Goal: Task Accomplishment & Management: Use online tool/utility

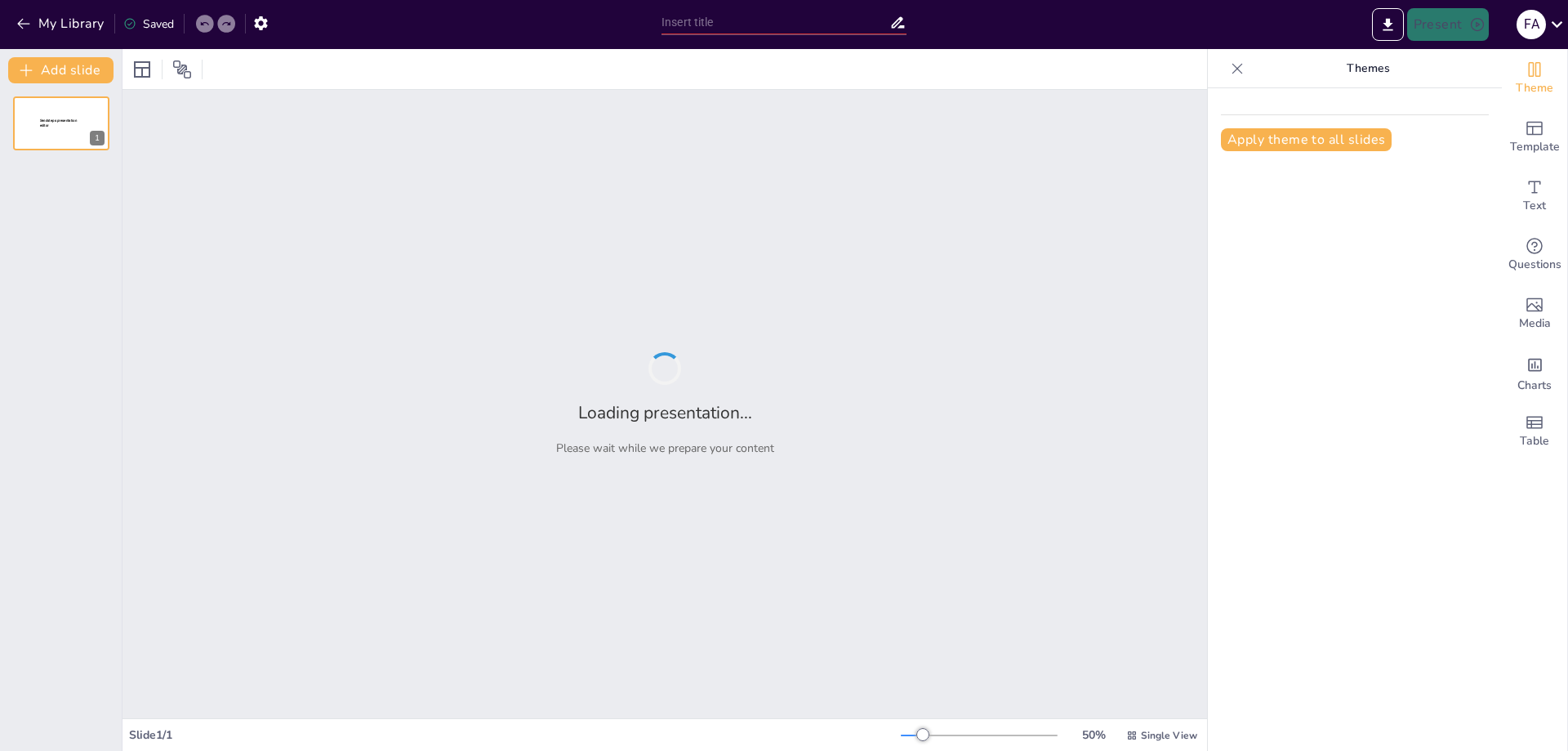
type input "Gerencia de Personas: Claves para Construir Organizaciones Saludables en Entorn…"
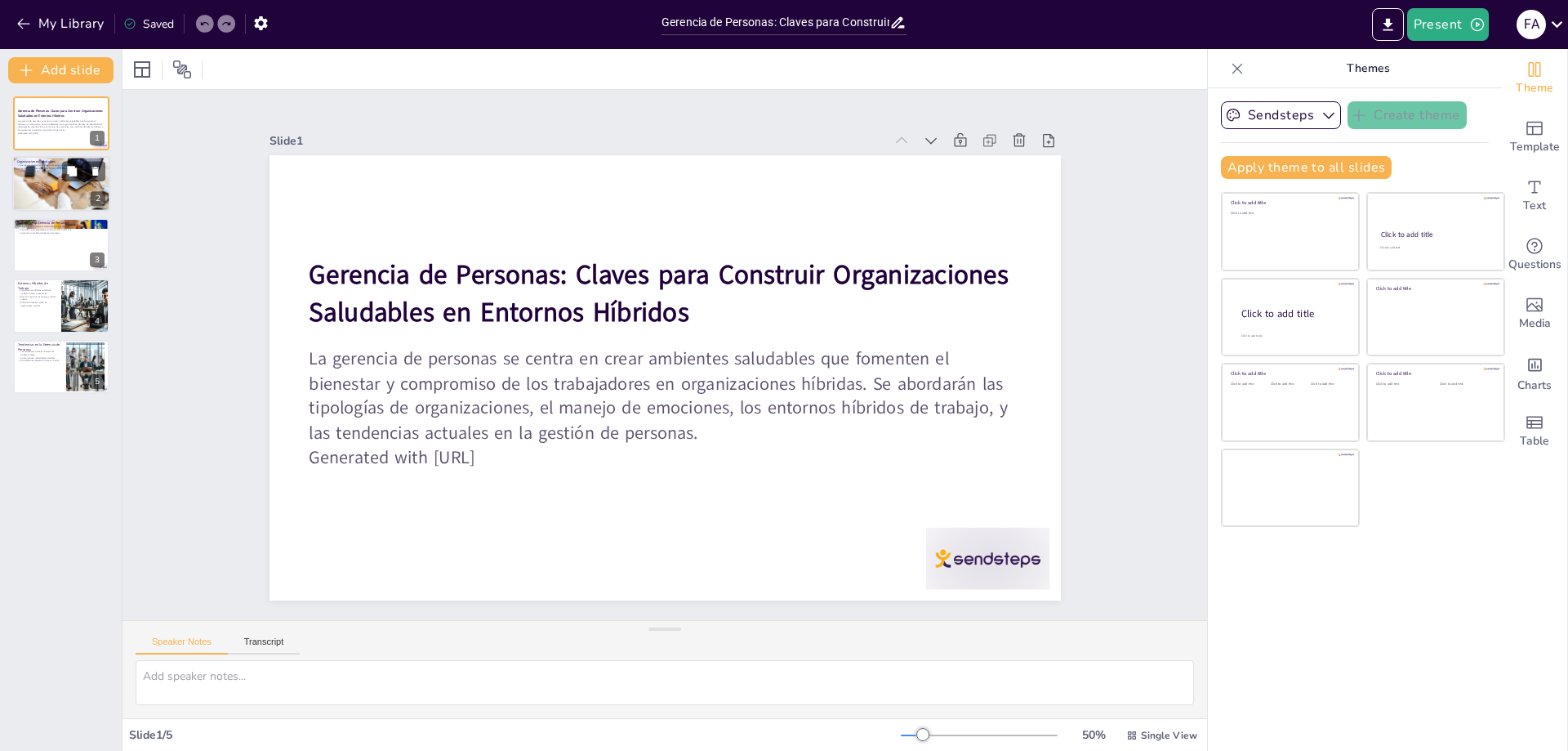
click at [84, 203] on div at bounding box center [62, 183] width 98 height 65
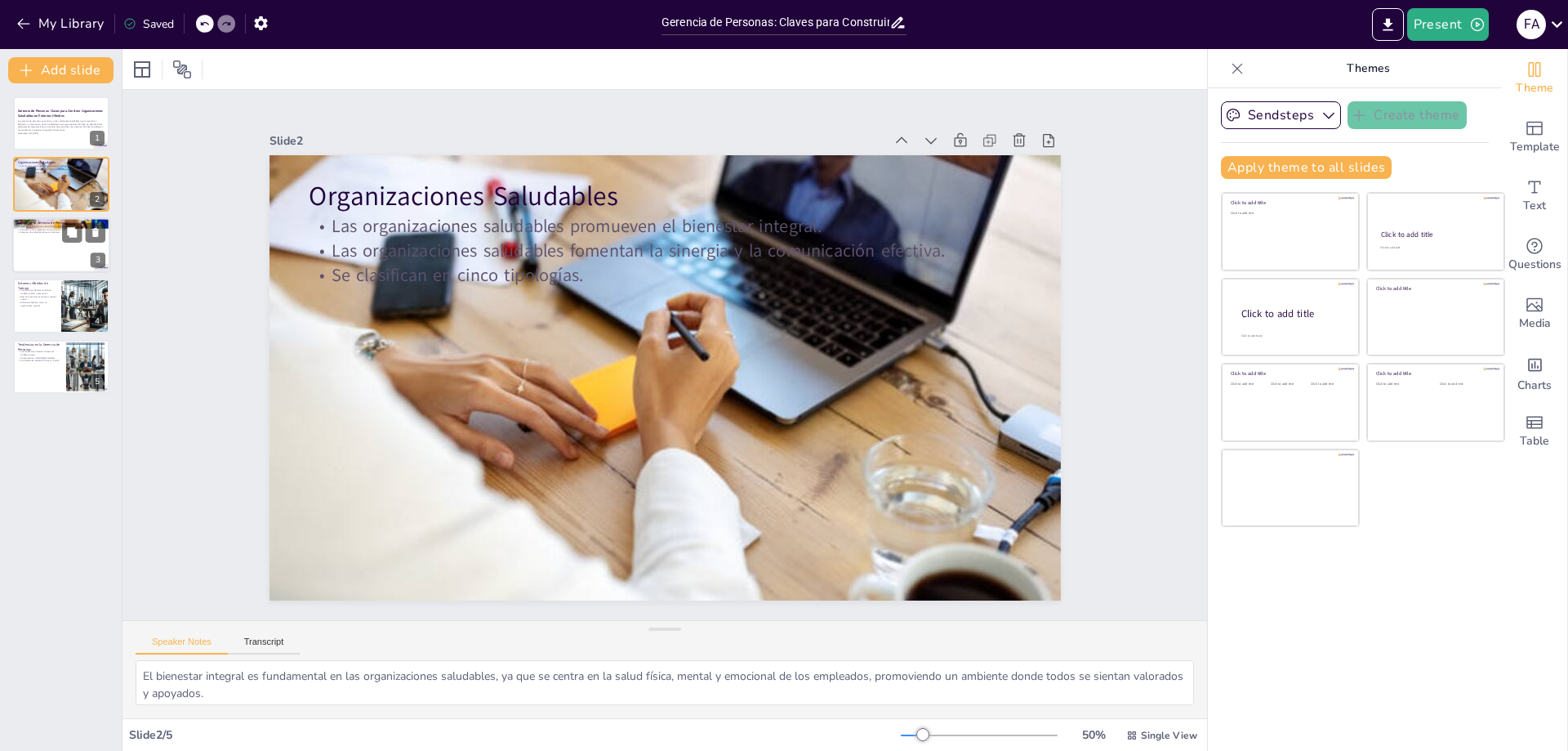
click at [66, 253] on div at bounding box center [62, 245] width 98 height 55
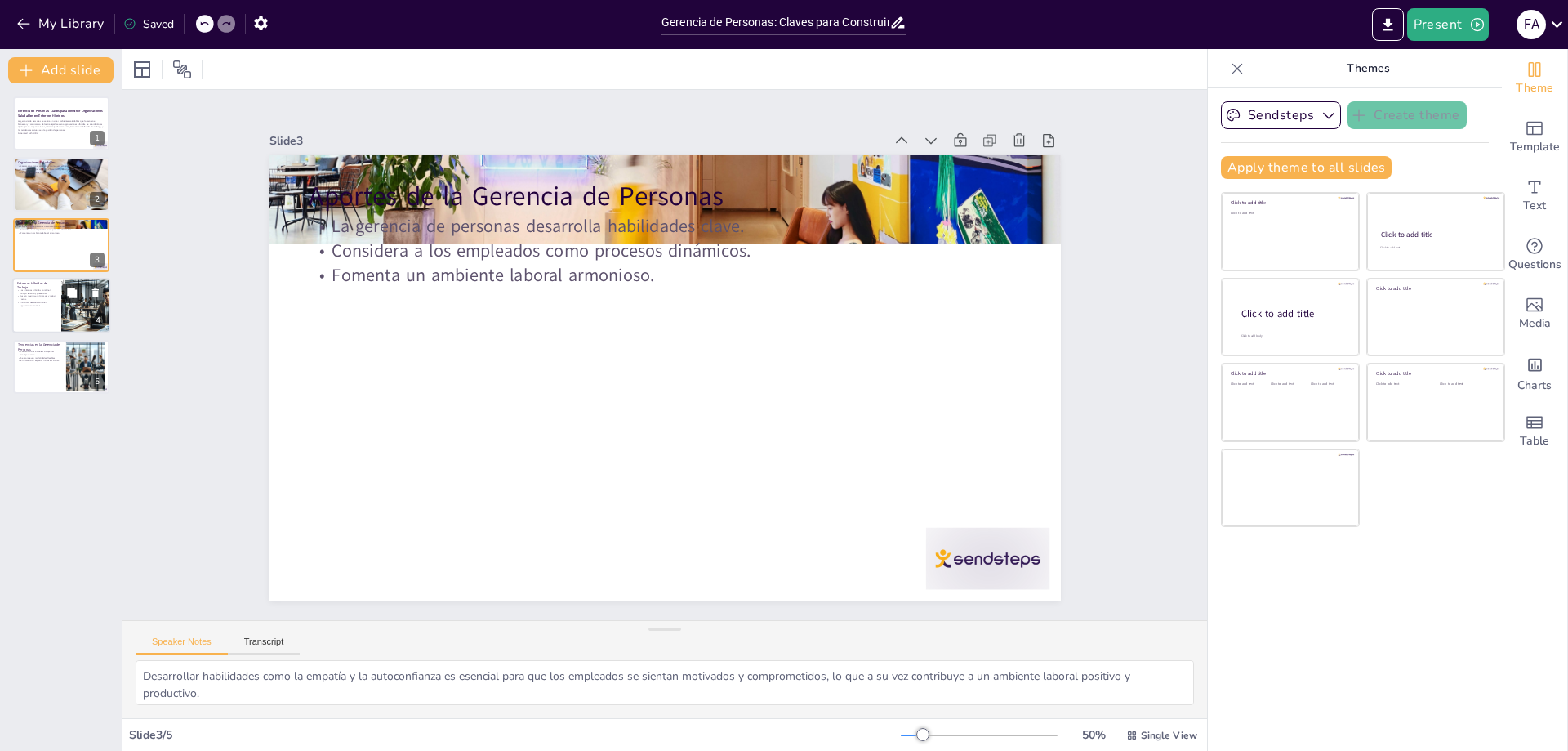
click at [72, 288] on icon at bounding box center [71, 292] width 10 height 10
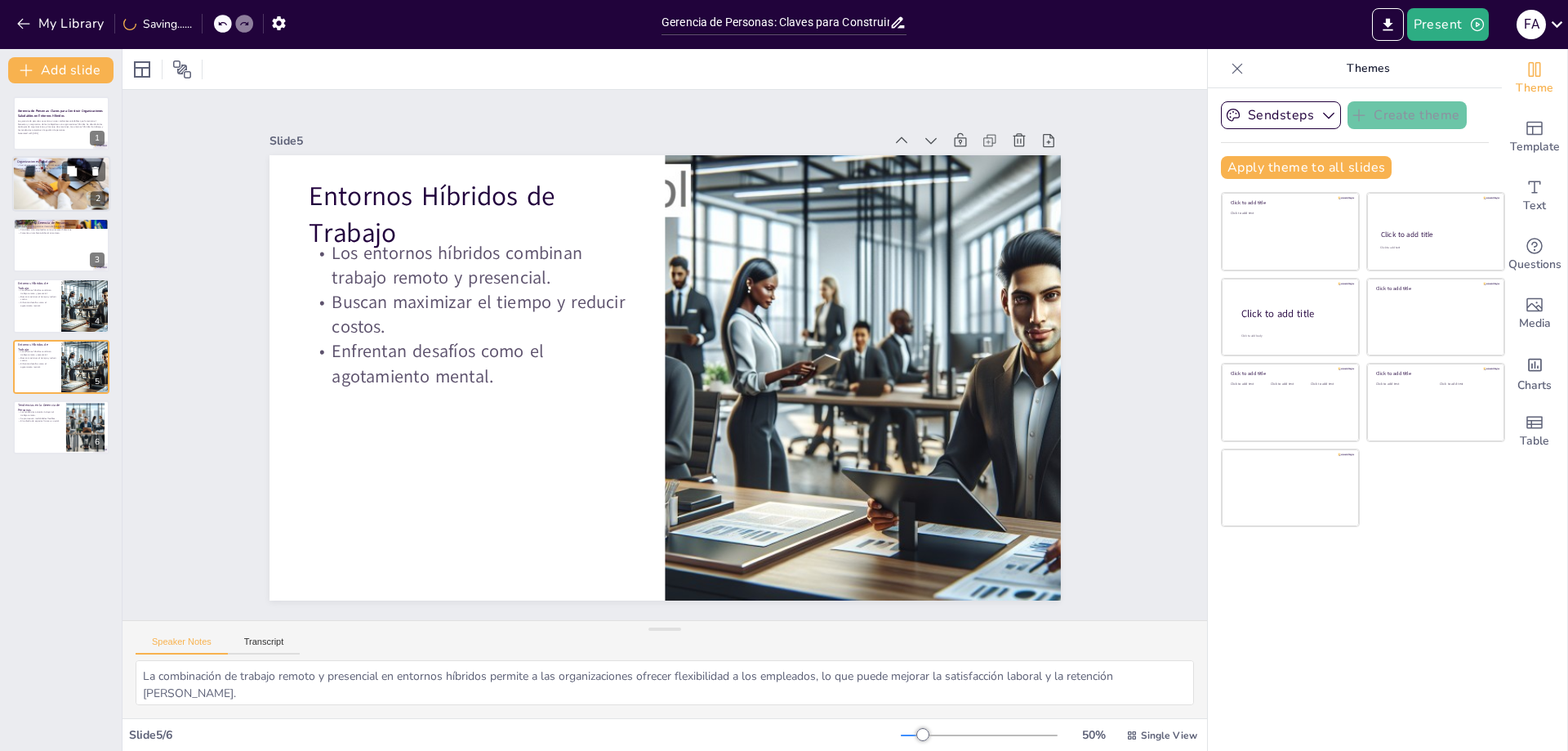
click at [54, 195] on div at bounding box center [62, 183] width 98 height 65
type textarea "El bienestar integral es fundamental en las organizaciones saludables, ya que s…"
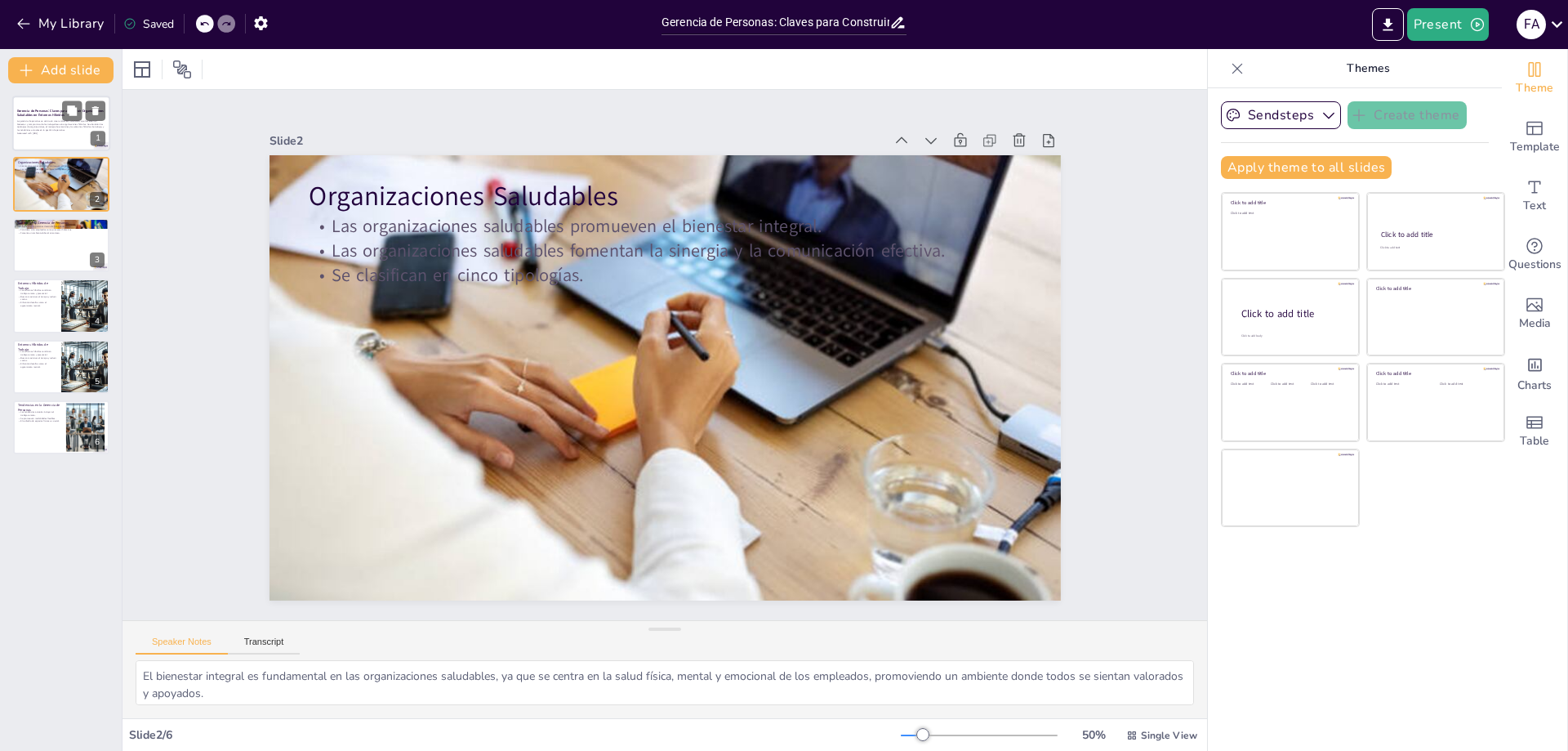
click at [53, 139] on div "La gerencia de personas se centra en crear ambientes saludables que fomenten el…" at bounding box center [61, 129] width 88 height 20
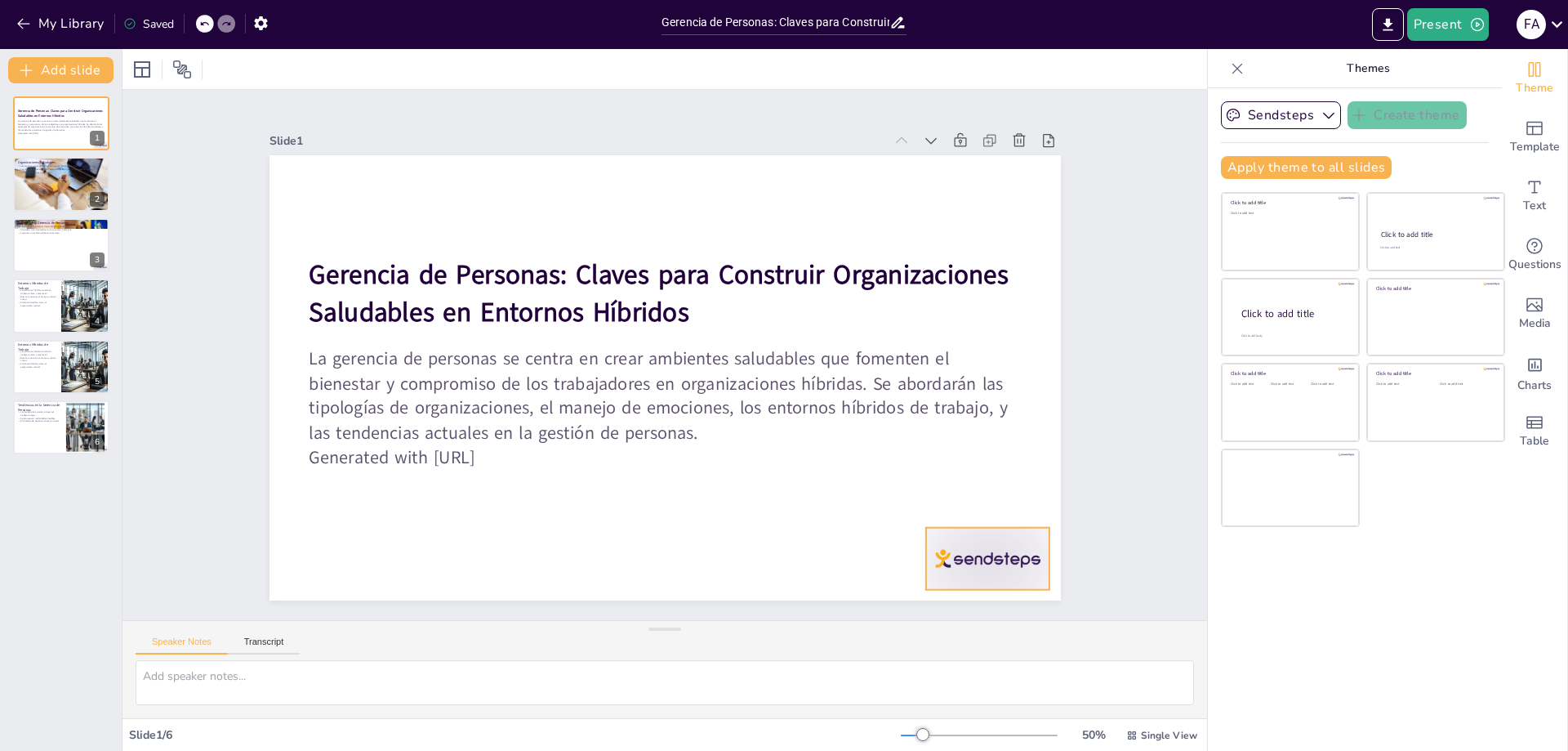
click at [576, 647] on div at bounding box center [533, 713] width 86 height 134
click at [102, 296] on button at bounding box center [95, 294] width 20 height 20
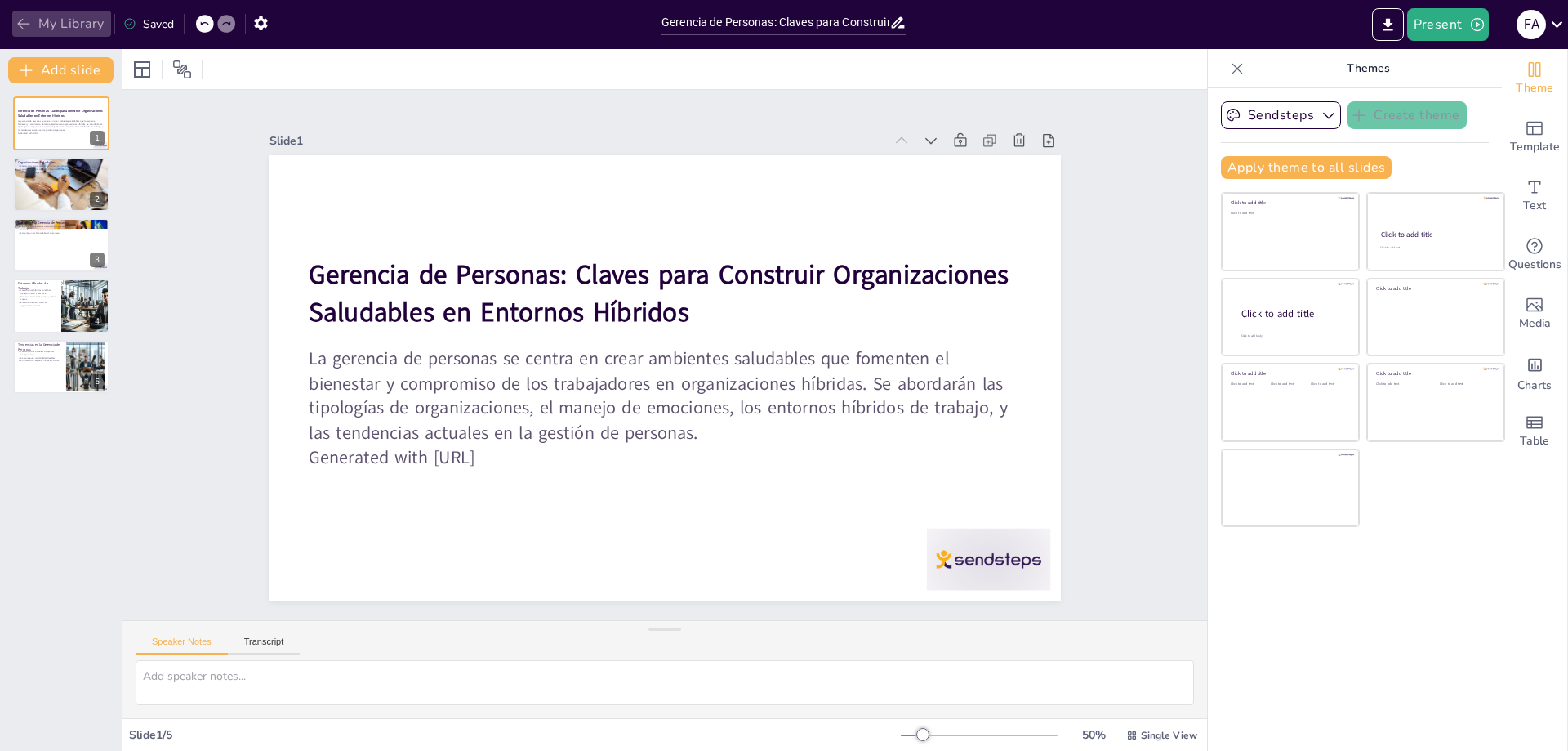
click at [62, 21] on button "My Library" at bounding box center [62, 23] width 99 height 26
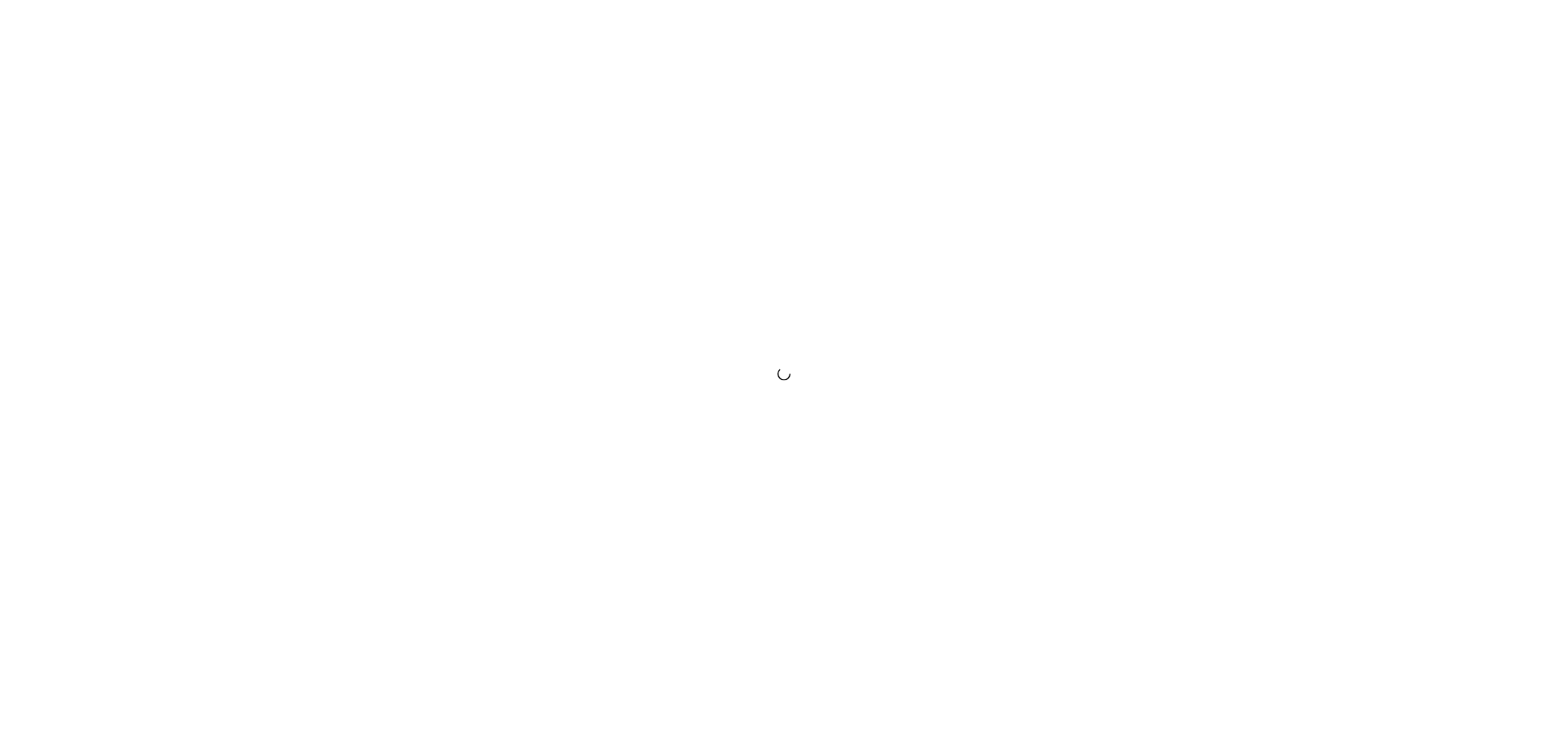
drag, startPoint x: 0, startPoint y: 0, endPoint x: 380, endPoint y: 427, distance: 571.6
click at [380, 427] on div at bounding box center [784, 375] width 1568 height 751
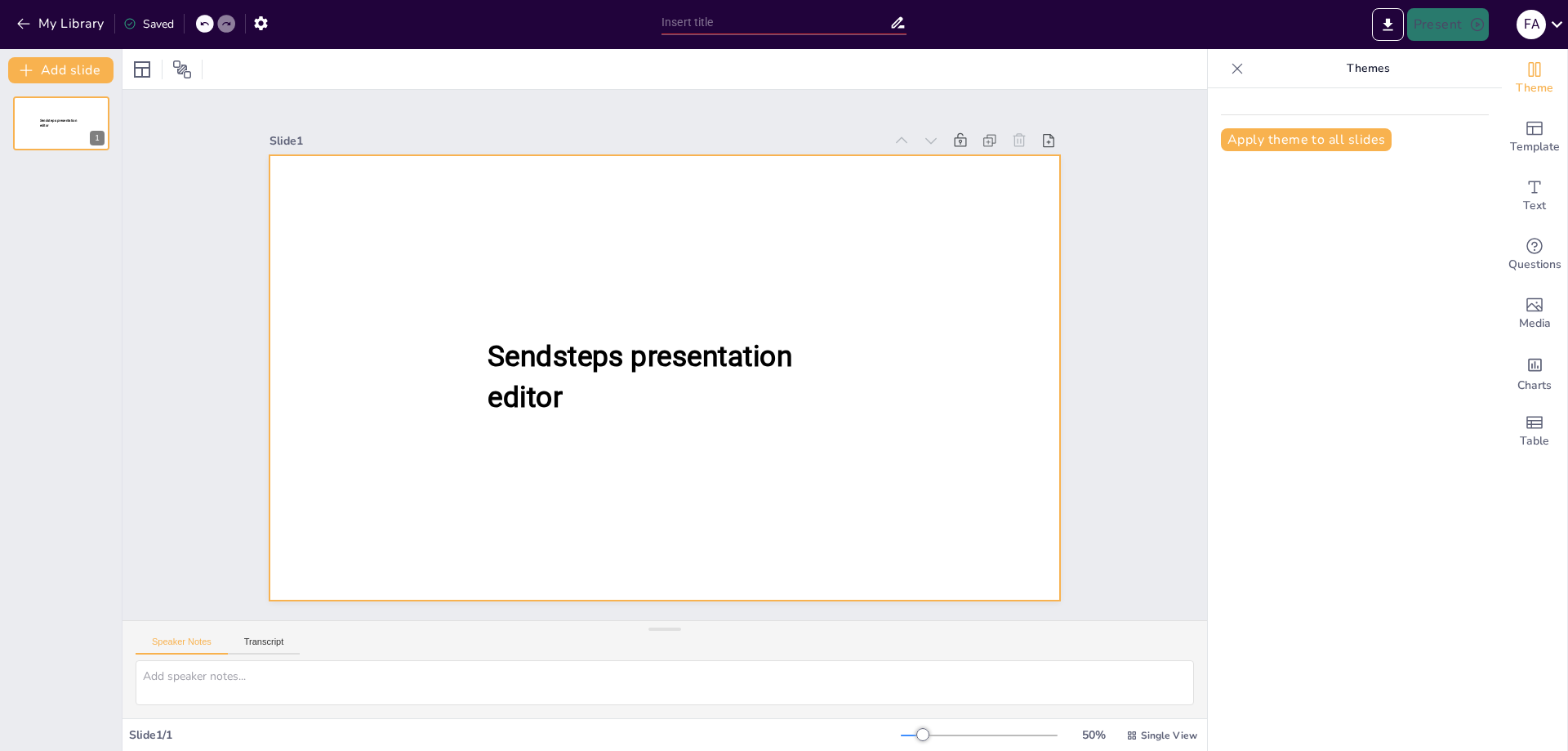
type input "Gerencia de Personas: Claves para Construir Organizaciones Saludables en Entorn…"
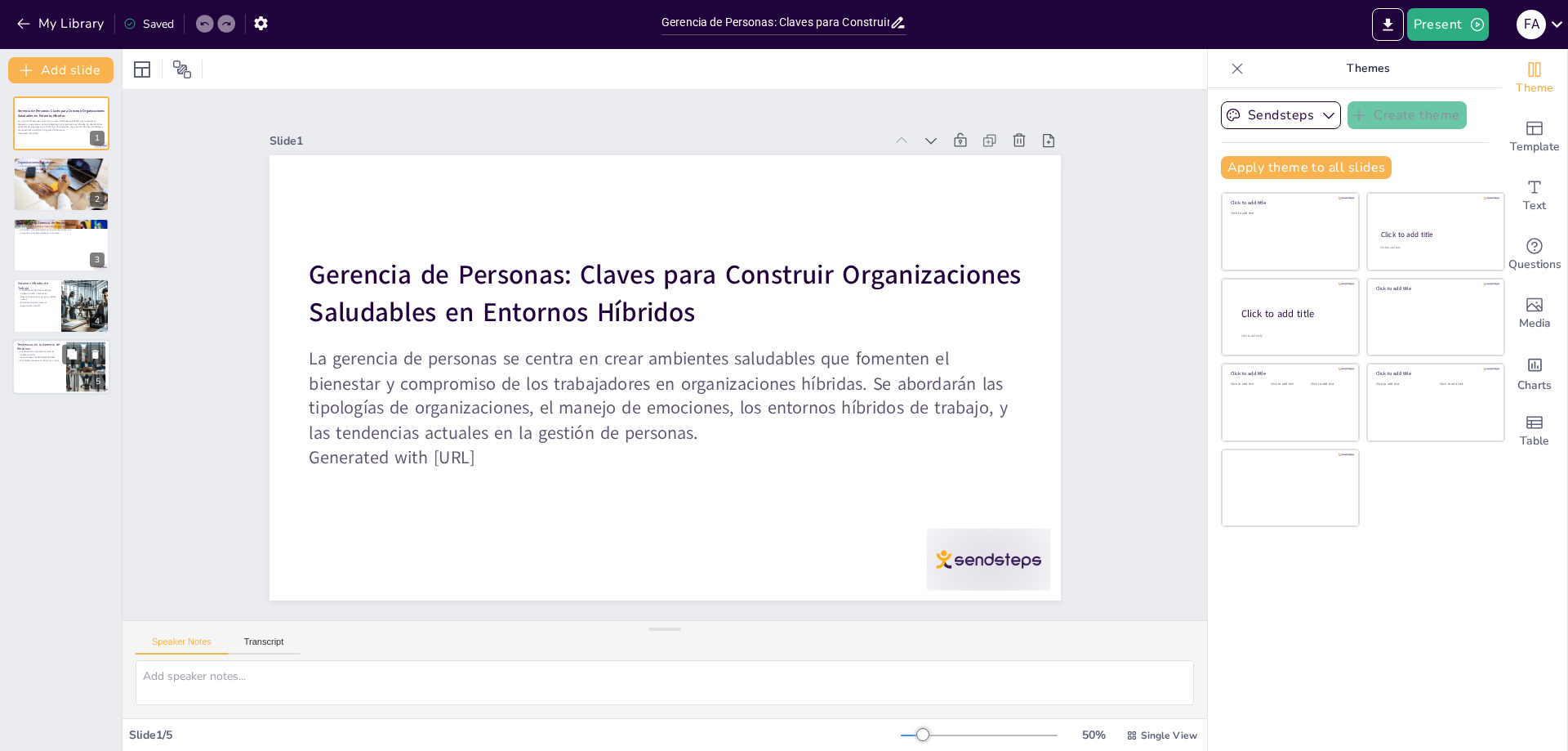
click at [71, 370] on div at bounding box center [87, 367] width 87 height 50
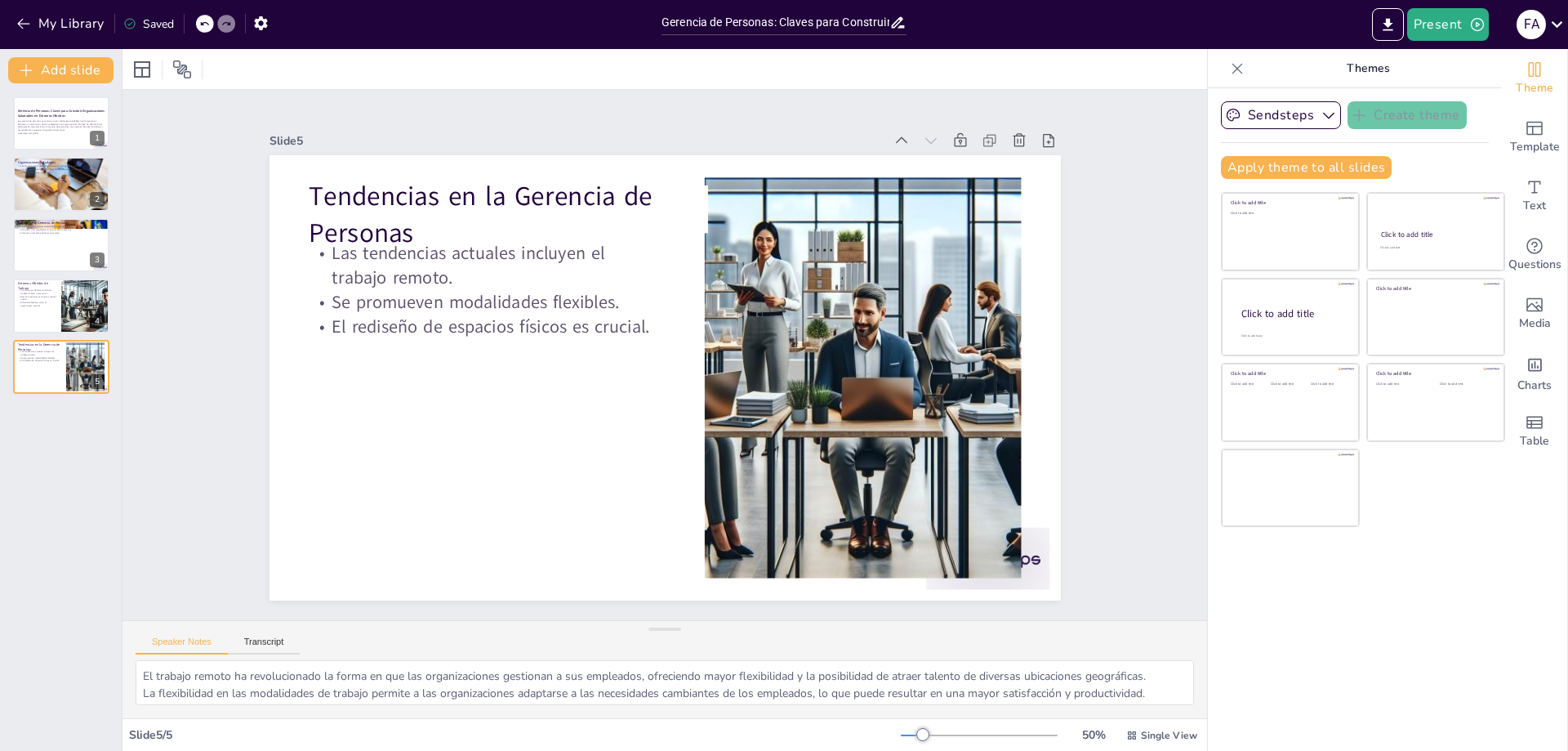
click at [12, 308] on div "Gerencia de Personas: Claves para Construir Organizaciones Saludables en Entorn…" at bounding box center [61, 245] width 121 height 297
click at [35, 308] on div at bounding box center [62, 305] width 98 height 55
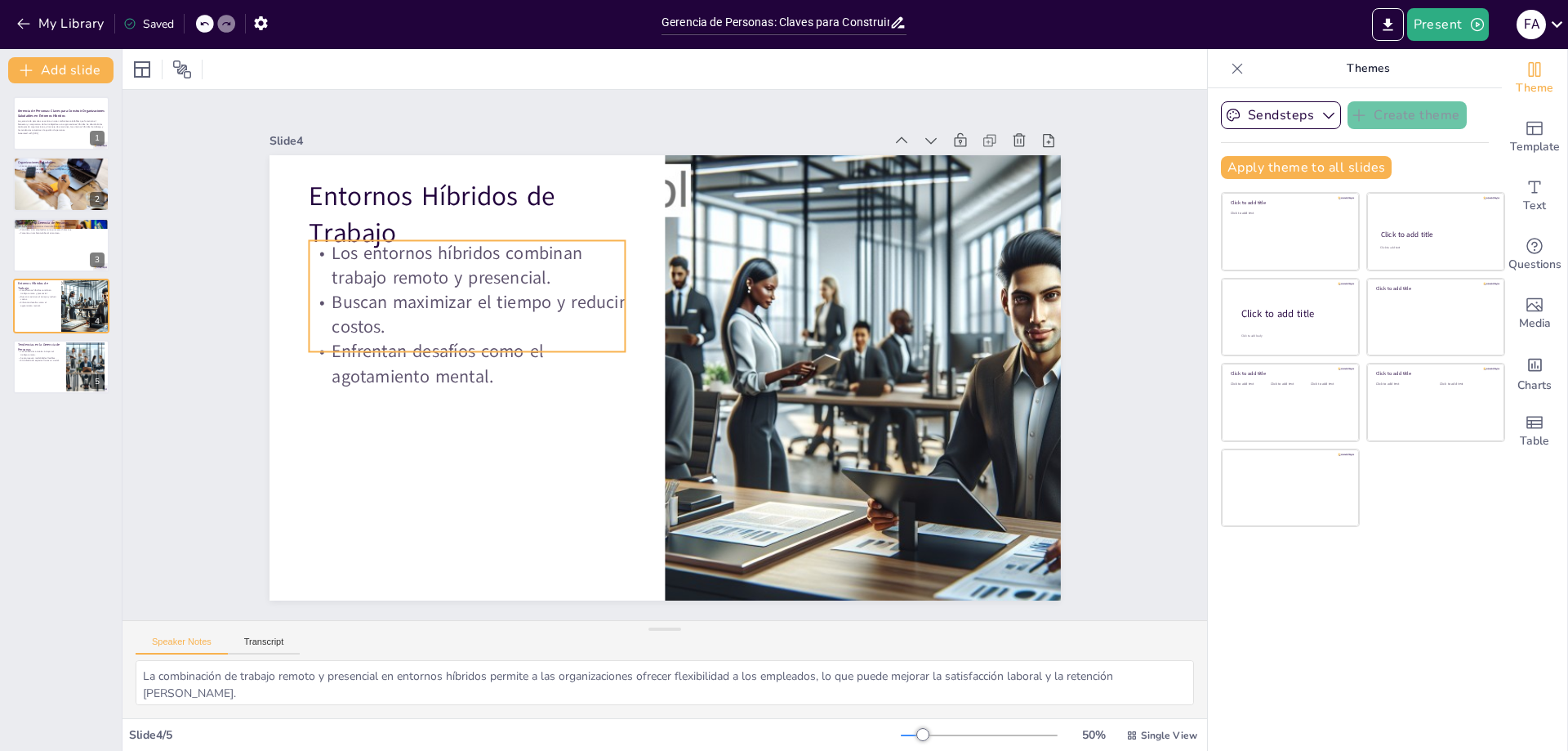
click at [413, 352] on p "Enfrentan desafíos como el agotamiento mental." at bounding box center [467, 363] width 317 height 49
click at [411, 379] on p "Enfrentan desafíos como el agotamiento mental." at bounding box center [467, 364] width 317 height 49
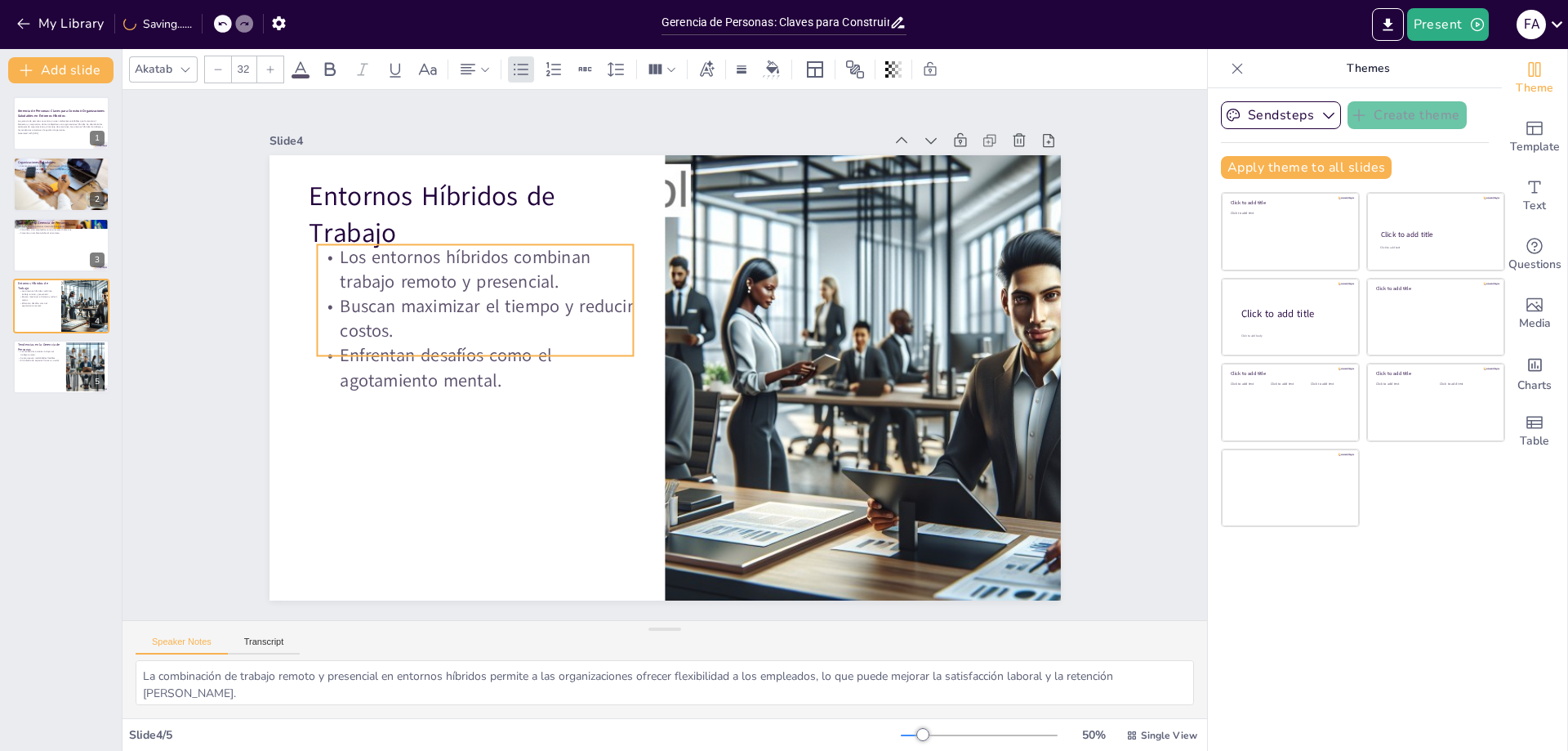
drag, startPoint x: 422, startPoint y: 341, endPoint x: 430, endPoint y: 344, distance: 8.5
click at [430, 344] on p "Enfrentan desafíos como el agotamiento mental." at bounding box center [475, 367] width 317 height 49
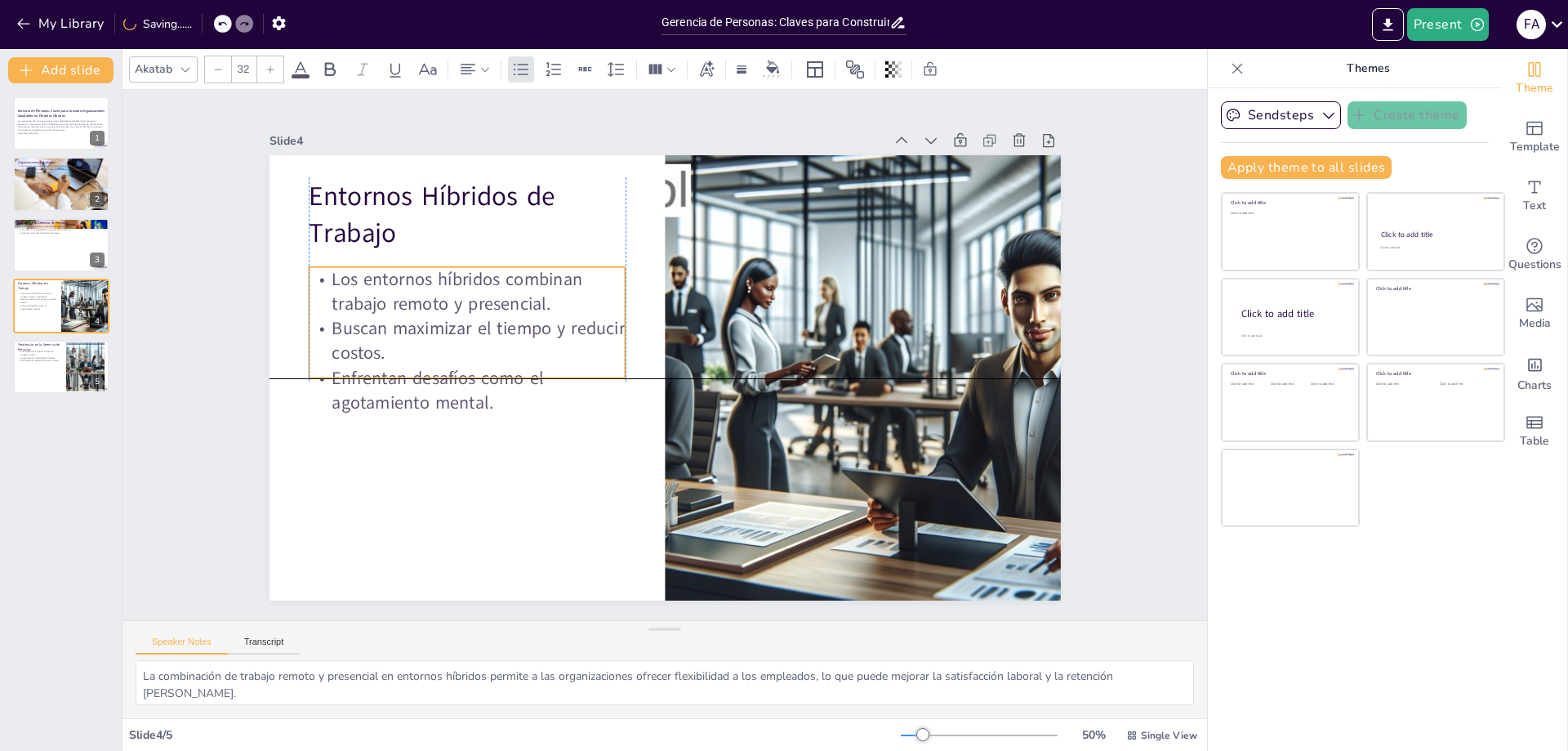
drag, startPoint x: 428, startPoint y: 340, endPoint x: 413, endPoint y: 366, distance: 30.0
click at [413, 366] on p "Enfrentan desafíos como el agotamiento mental." at bounding box center [467, 389] width 317 height 49
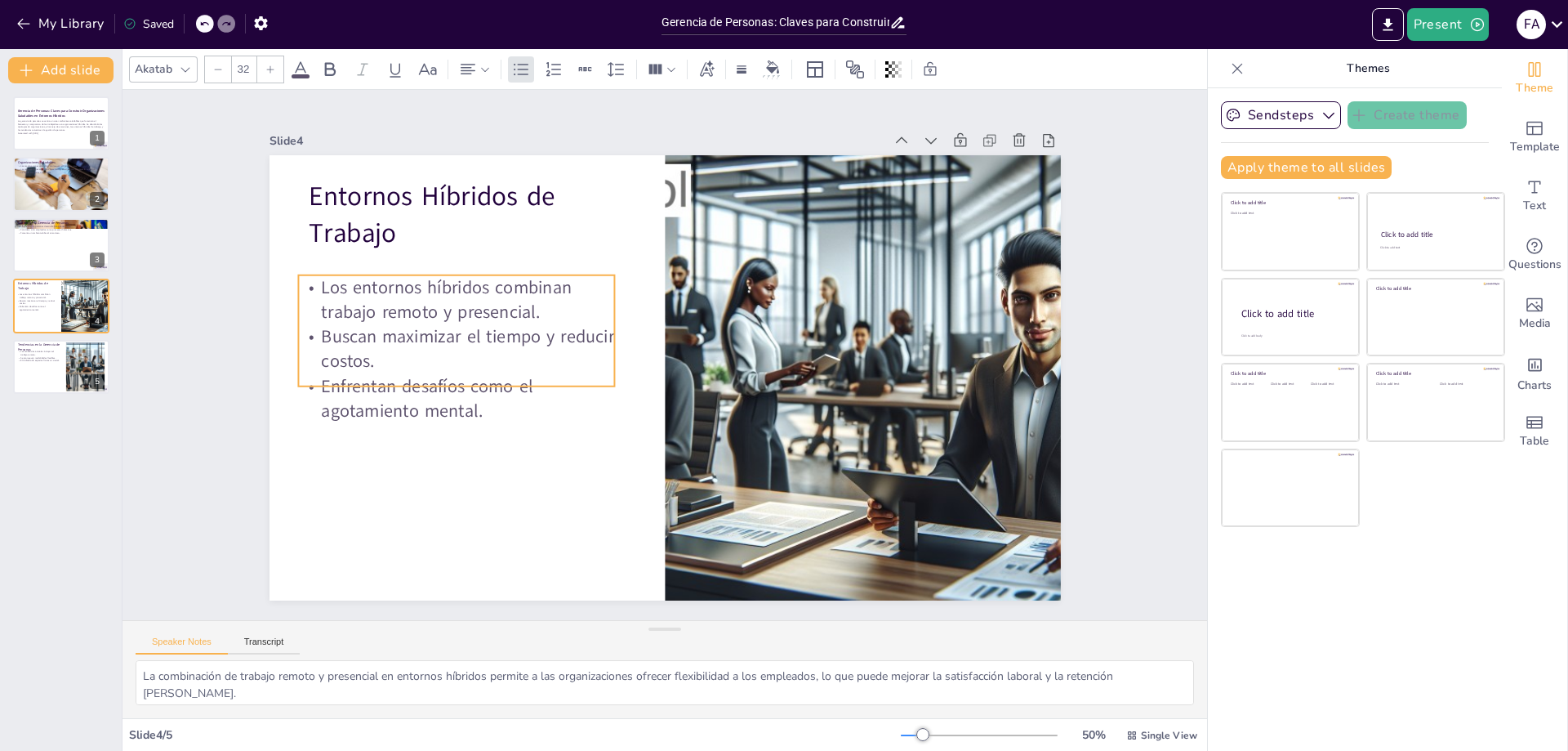
drag, startPoint x: 414, startPoint y: 393, endPoint x: 411, endPoint y: 401, distance: 8.5
click at [411, 401] on p "Enfrentan desafíos como el agotamiento mental." at bounding box center [456, 397] width 317 height 49
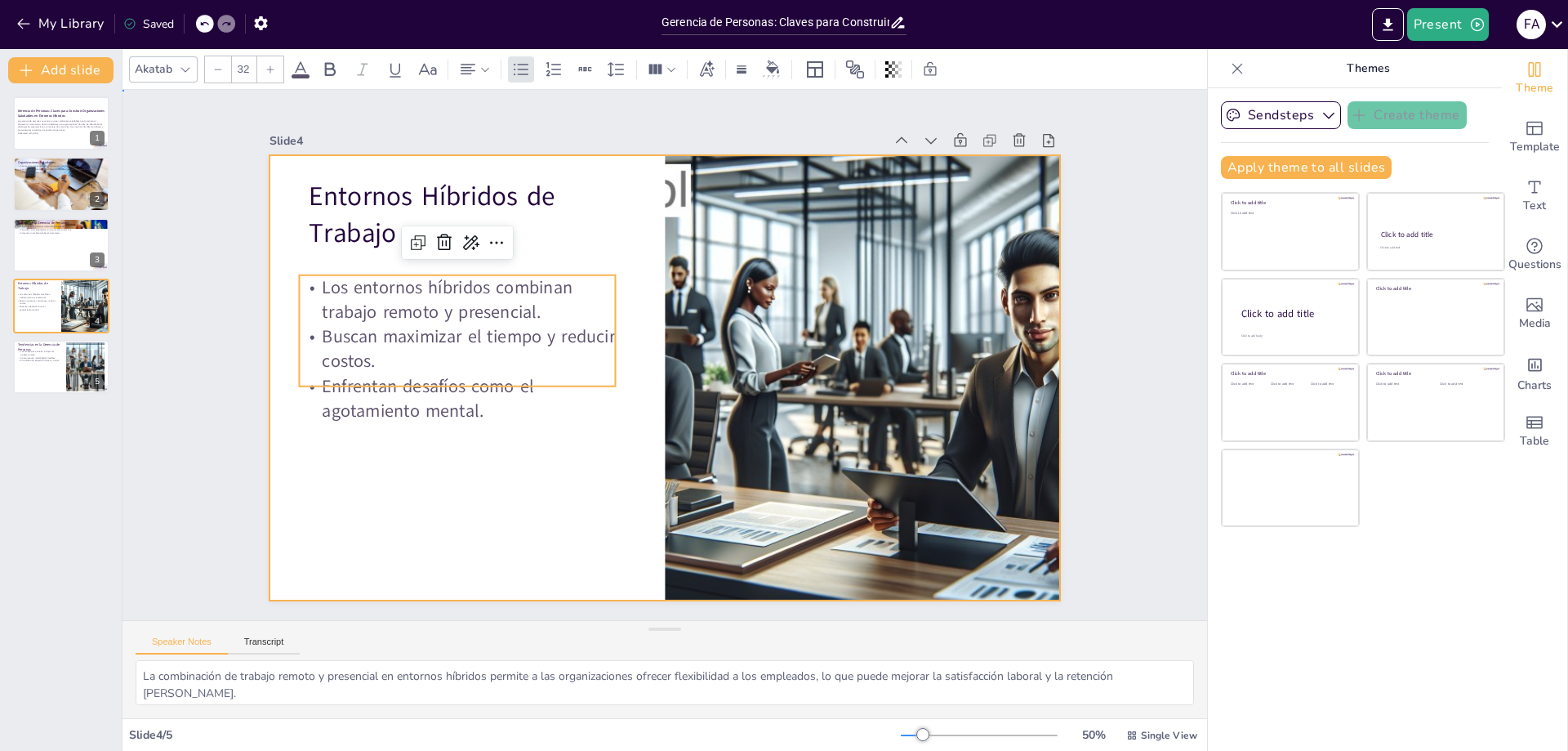
click at [418, 423] on div at bounding box center [665, 378] width 792 height 446
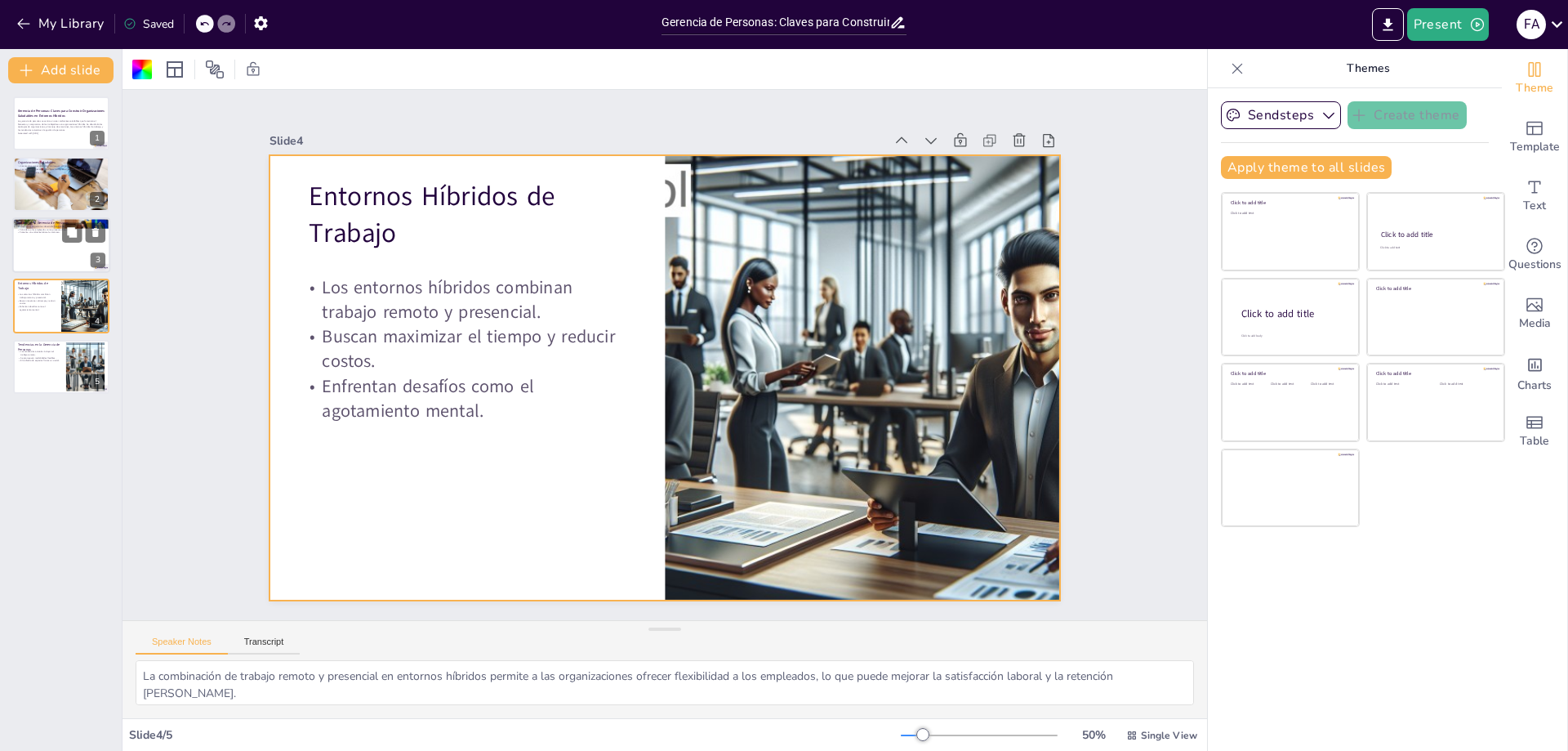
click at [24, 250] on div at bounding box center [62, 245] width 98 height 55
type textarea "Desarrollar habilidades como la empatía y la autoconfianza es esencial para que…"
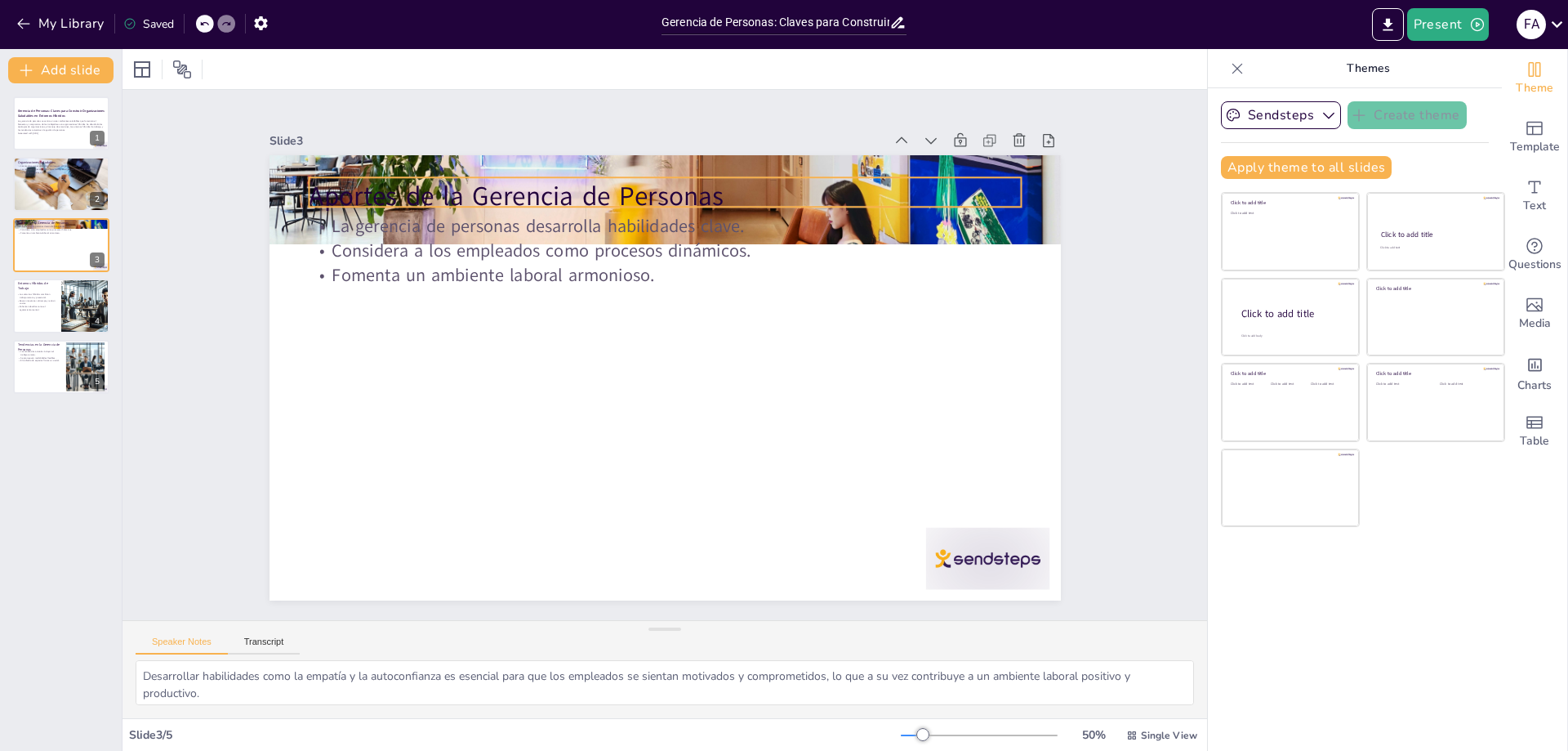
click at [408, 179] on p "Aportes de la Gerencia de Personas" at bounding box center [665, 196] width 712 height 37
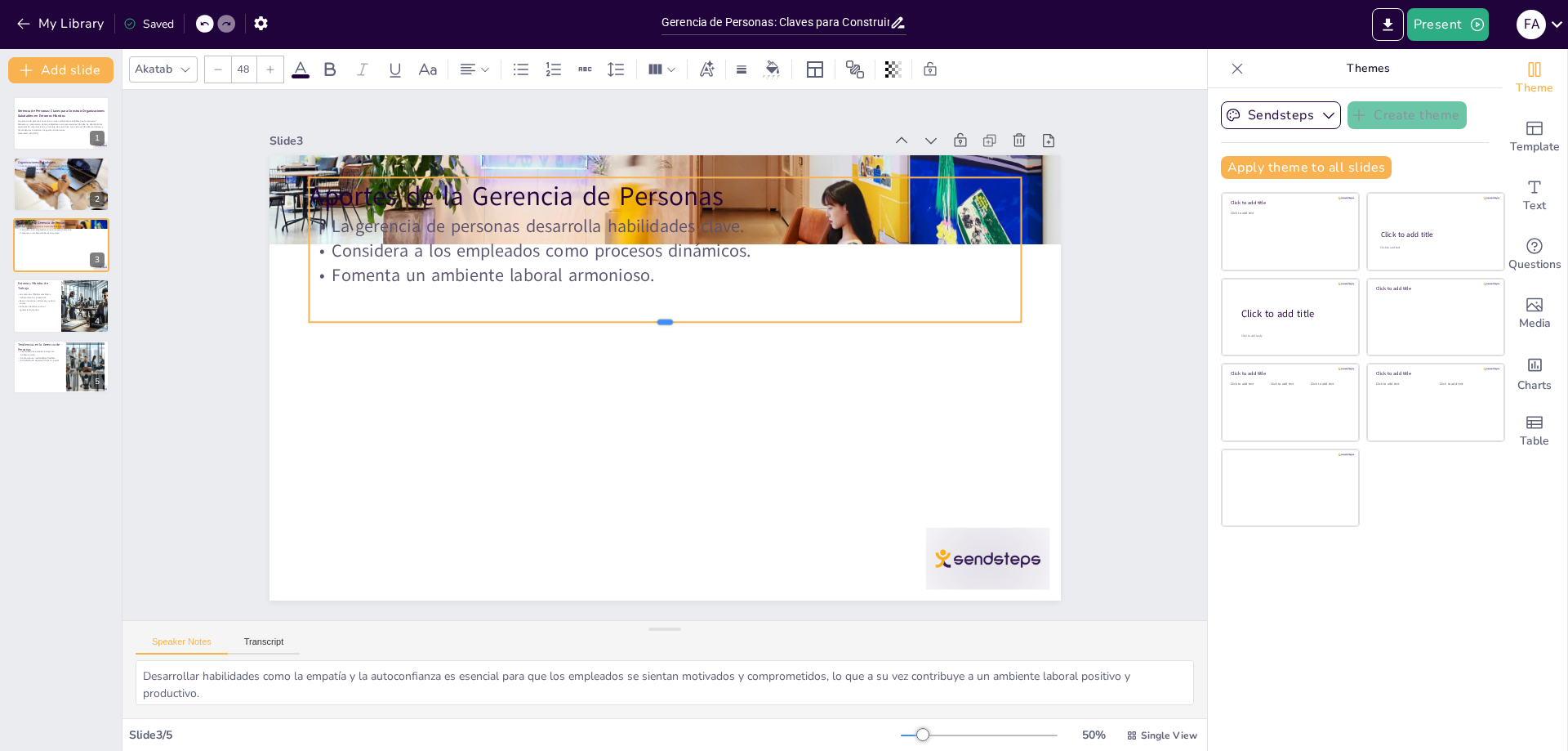
drag, startPoint x: 411, startPoint y: 202, endPoint x: 400, endPoint y: 285, distance: 83.7
click at [395, 299] on div "Aportes de la Gerencia de Personas La gerencia de personas desarrolla habilidad…" at bounding box center [665, 378] width 792 height 446
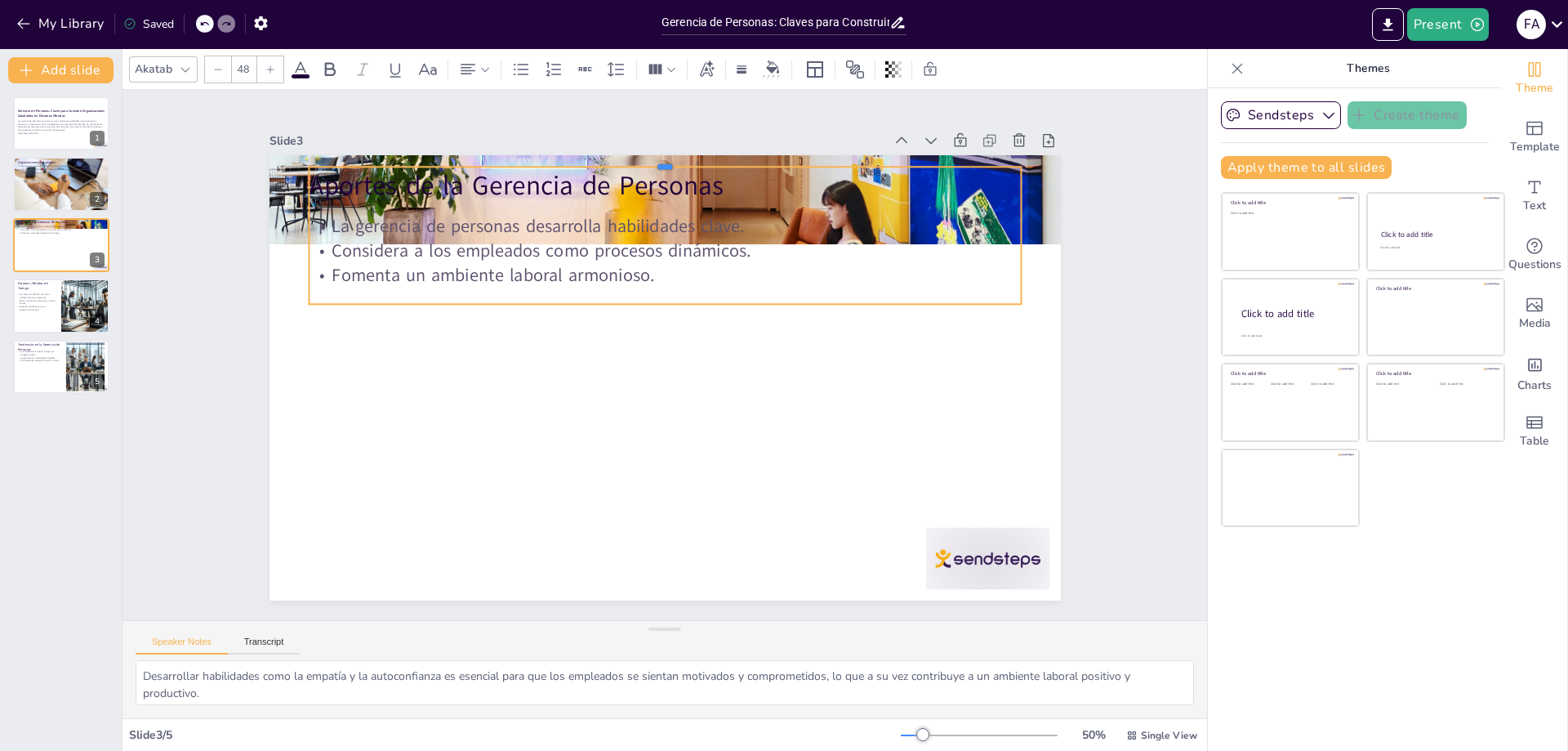
drag, startPoint x: 459, startPoint y: 170, endPoint x: 502, endPoint y: 162, distance: 43.7
click at [502, 162] on div at bounding box center [665, 160] width 712 height 13
click at [522, 162] on div at bounding box center [665, 163] width 712 height 13
click at [538, 163] on div at bounding box center [665, 163] width 712 height 13
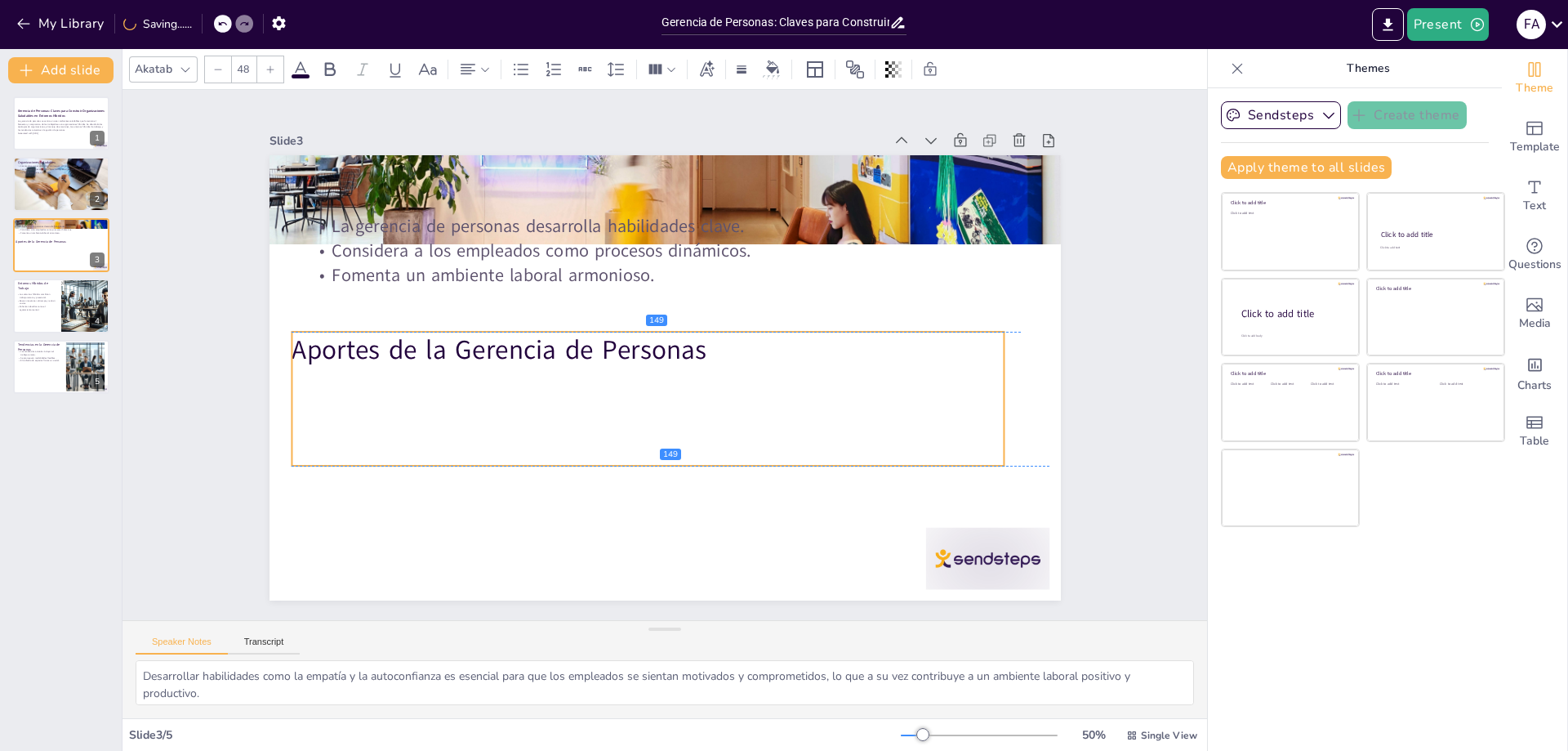
drag, startPoint x: 466, startPoint y: 165, endPoint x: 457, endPoint y: 302, distance: 137.3
click at [448, 155] on div "Aportes de la Gerencia de Personas La gerencia de personas desarrolla habilidad…" at bounding box center [665, 155] width 792 height 0
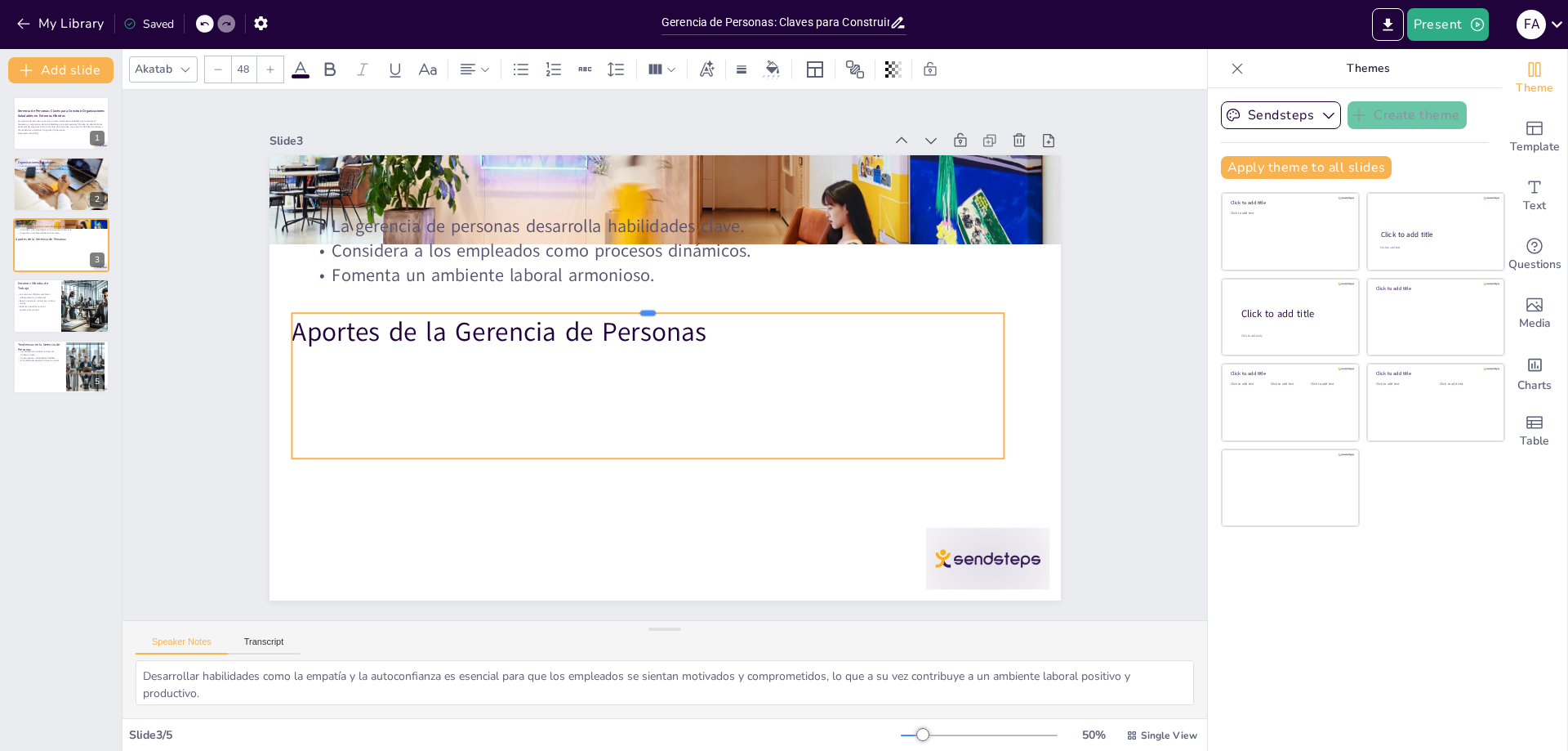
drag, startPoint x: 460, startPoint y: 313, endPoint x: 477, endPoint y: 301, distance: 20.8
click at [477, 301] on div at bounding box center [648, 306] width 712 height 13
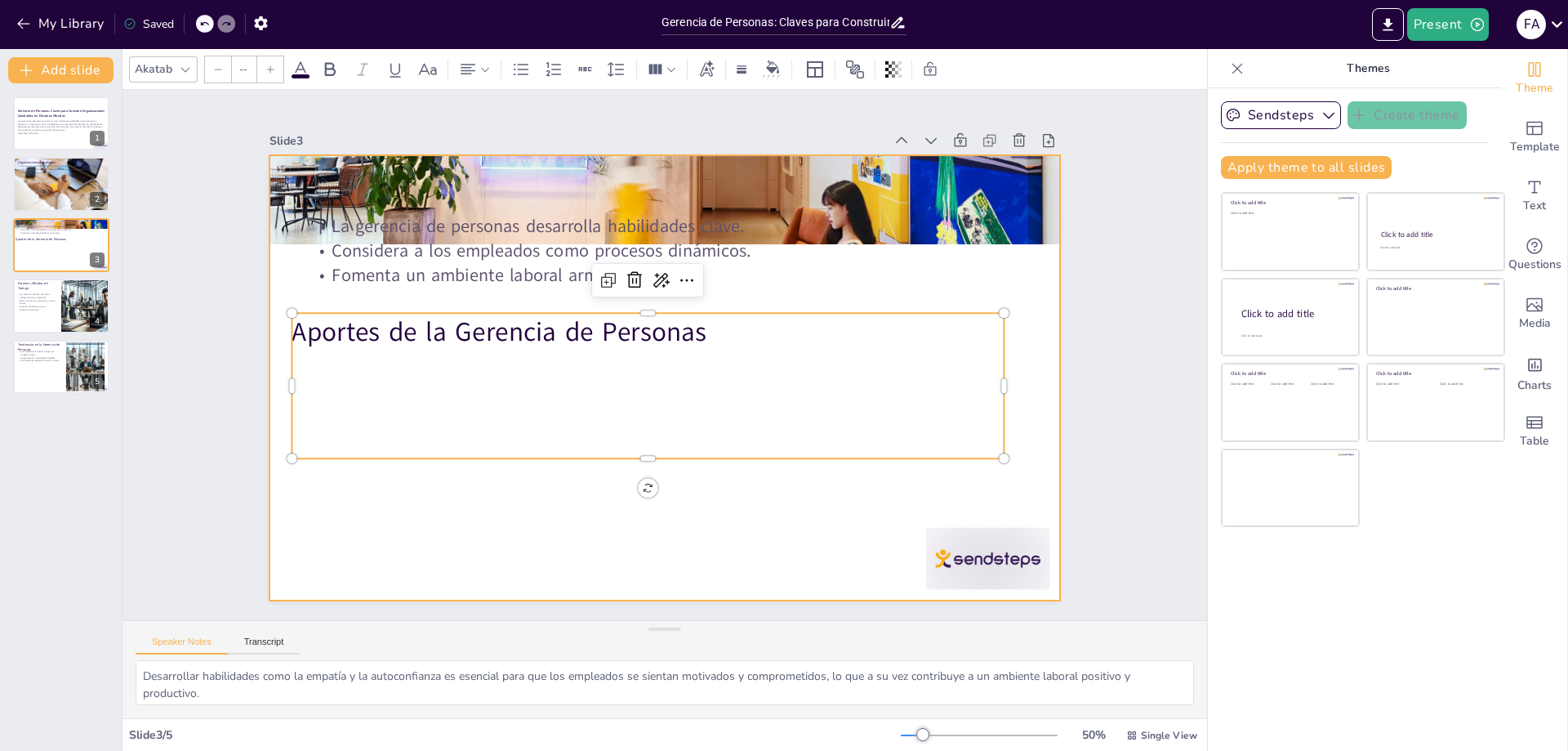
type input "32"
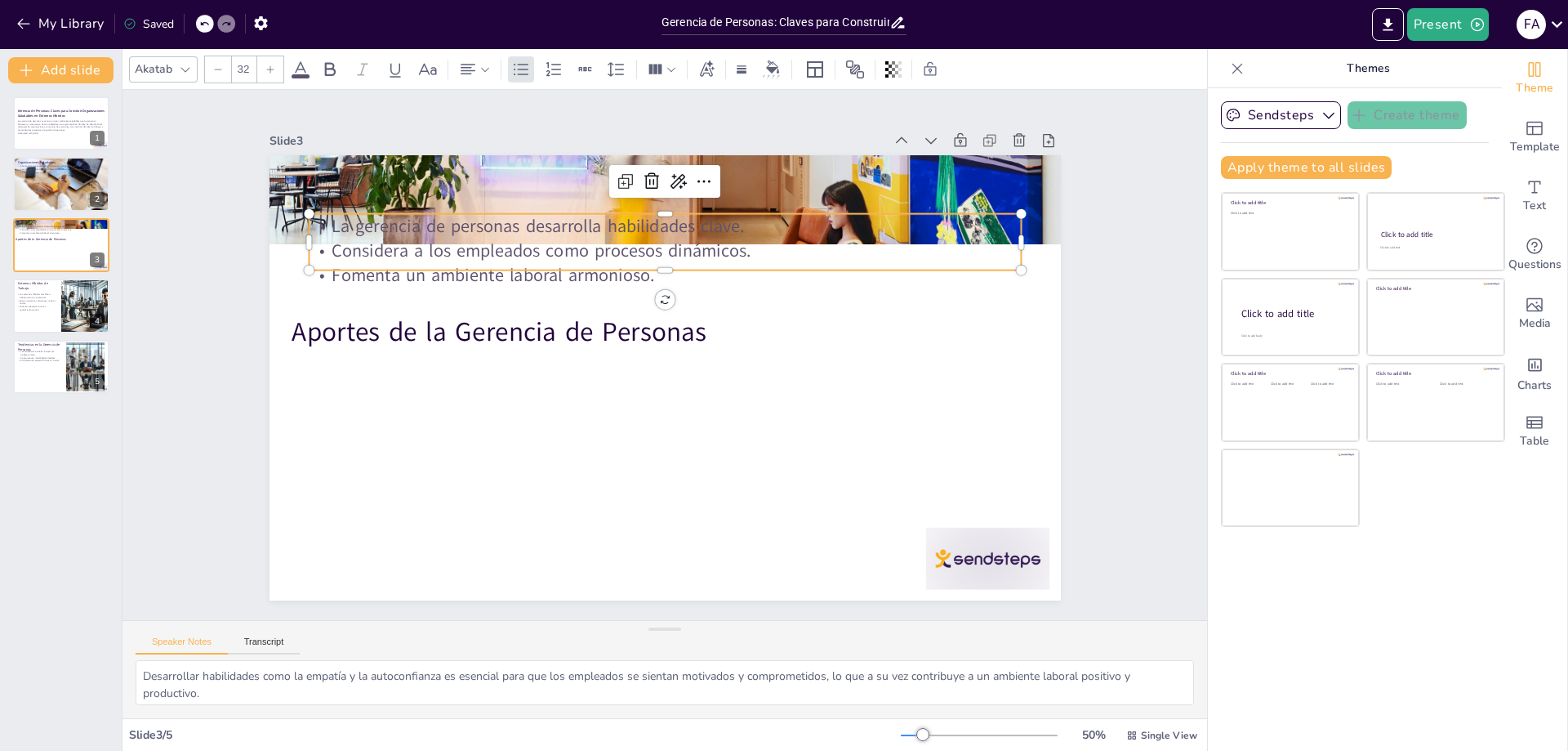
click at [508, 263] on p "Fomenta un ambiente laboral armonioso." at bounding box center [665, 275] width 712 height 24
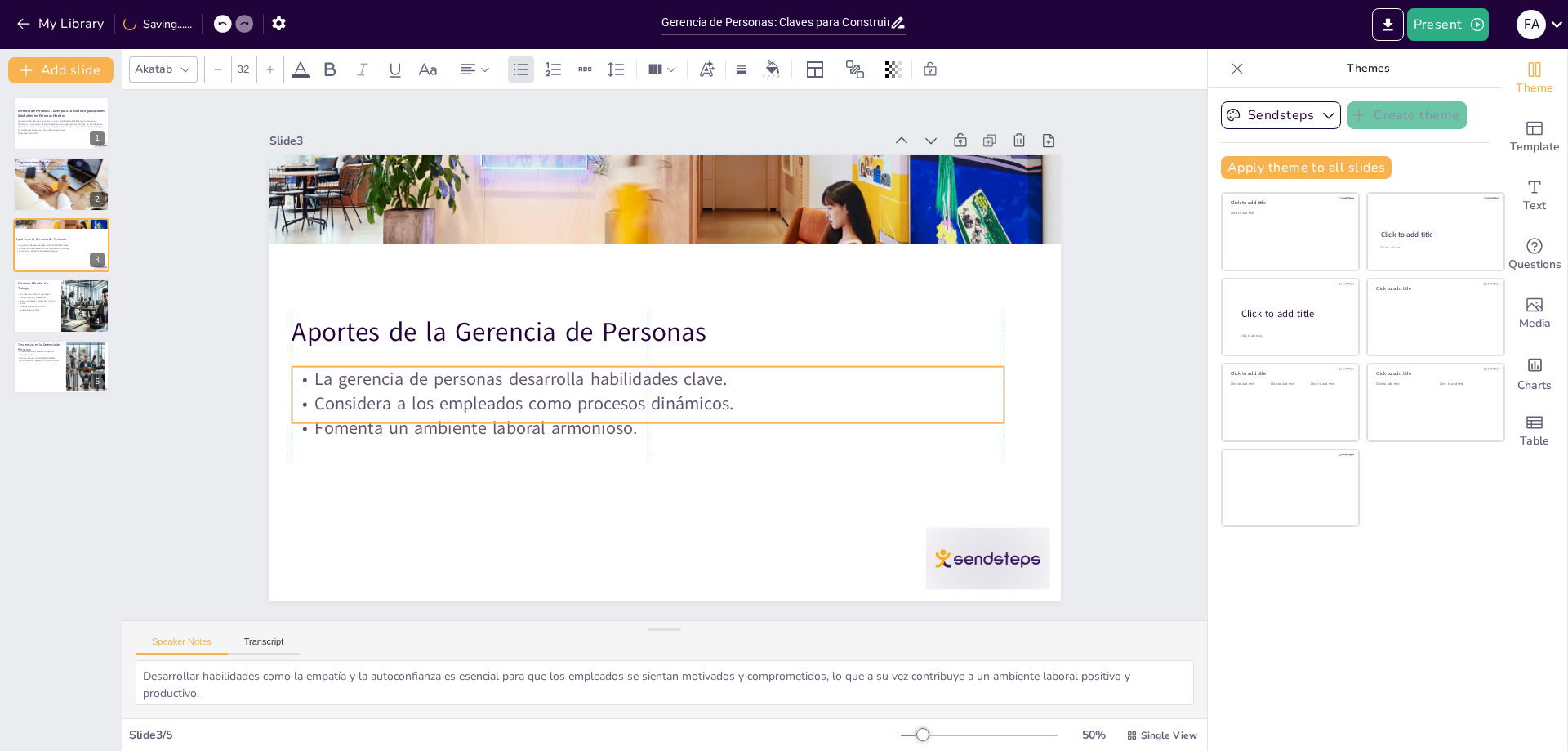
drag, startPoint x: 519, startPoint y: 209, endPoint x: 496, endPoint y: 362, distance: 154.7
click at [496, 367] on p "La gerencia de personas desarrolla habilidades clave." at bounding box center [648, 379] width 712 height 24
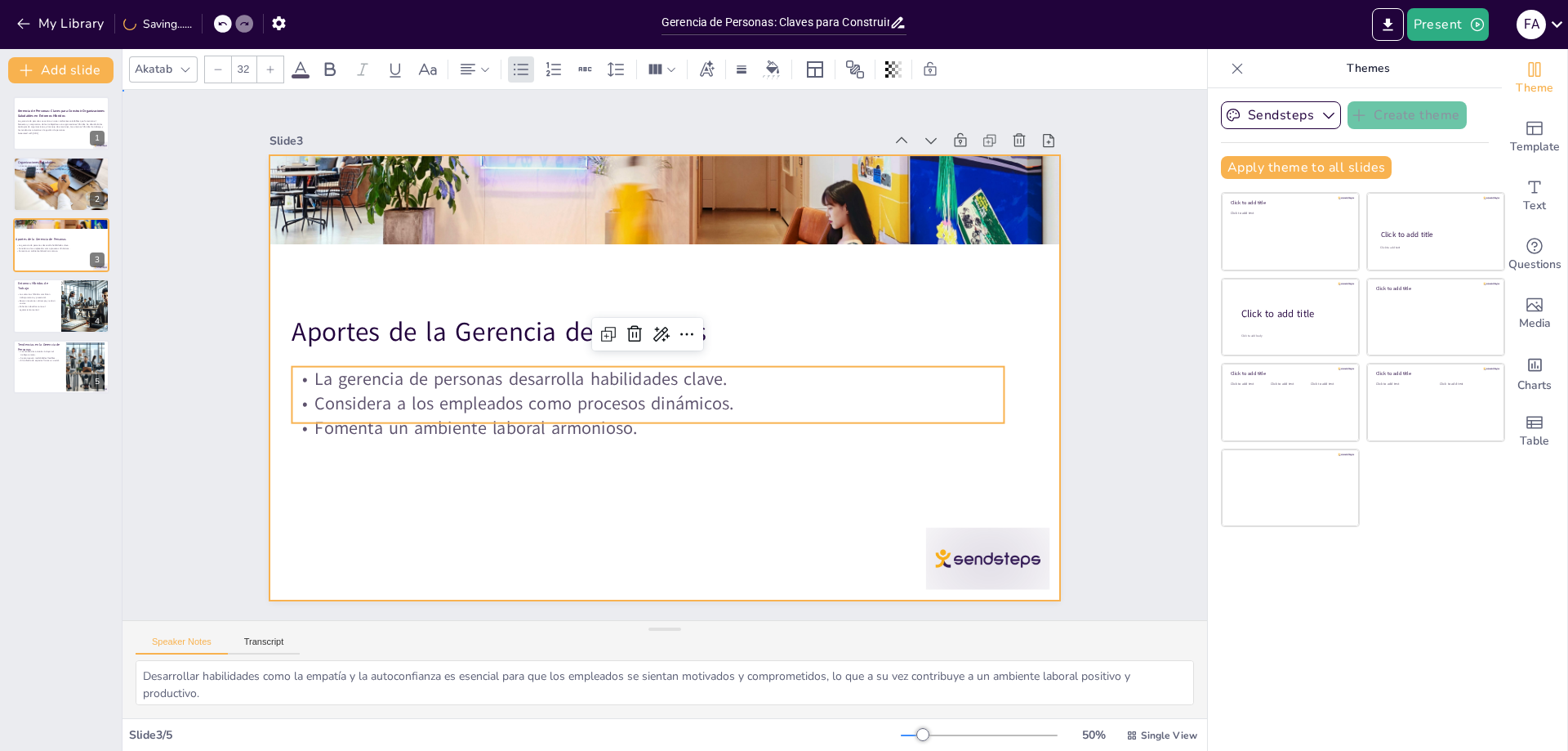
click at [636, 276] on div at bounding box center [665, 378] width 792 height 446
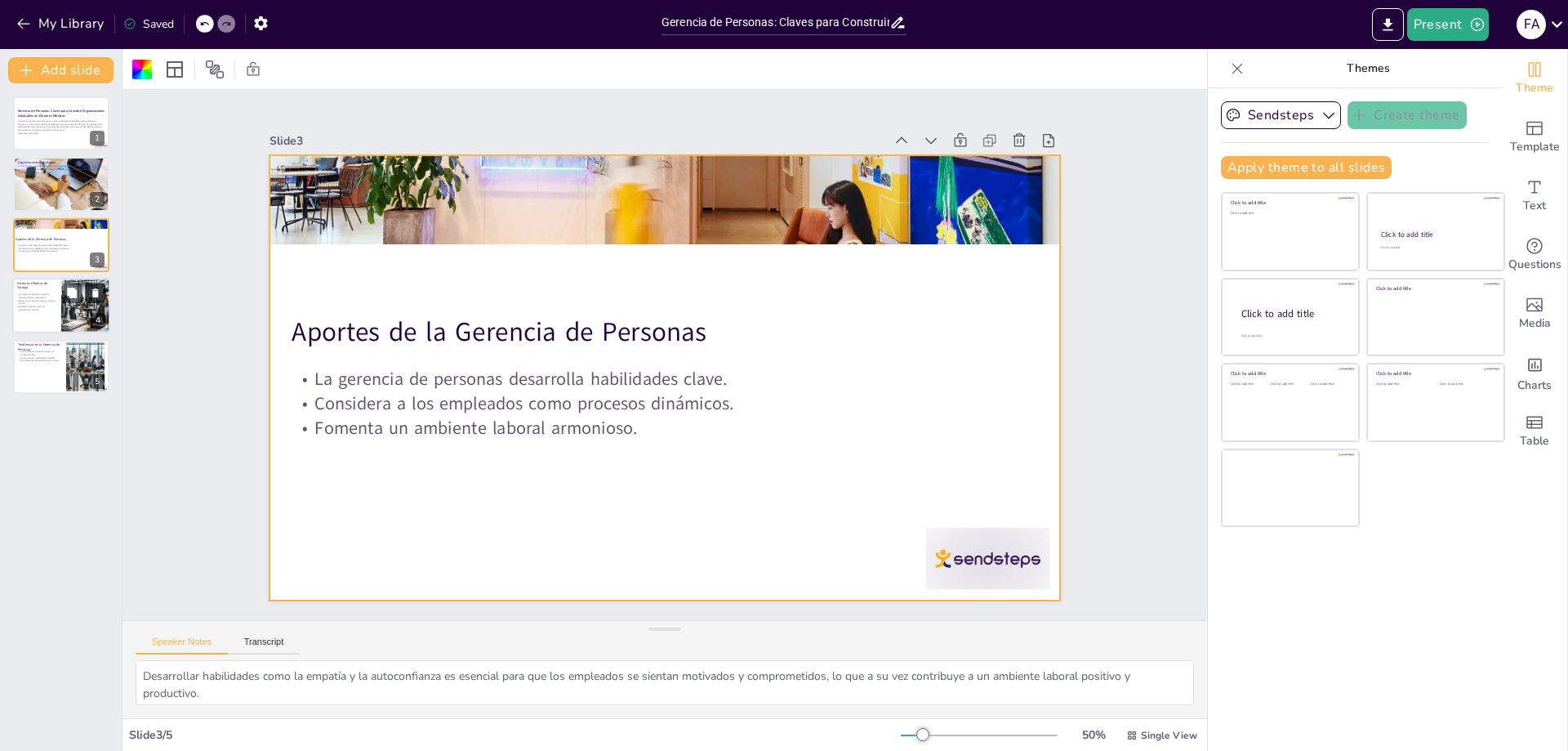
click at [102, 294] on button at bounding box center [95, 294] width 20 height 20
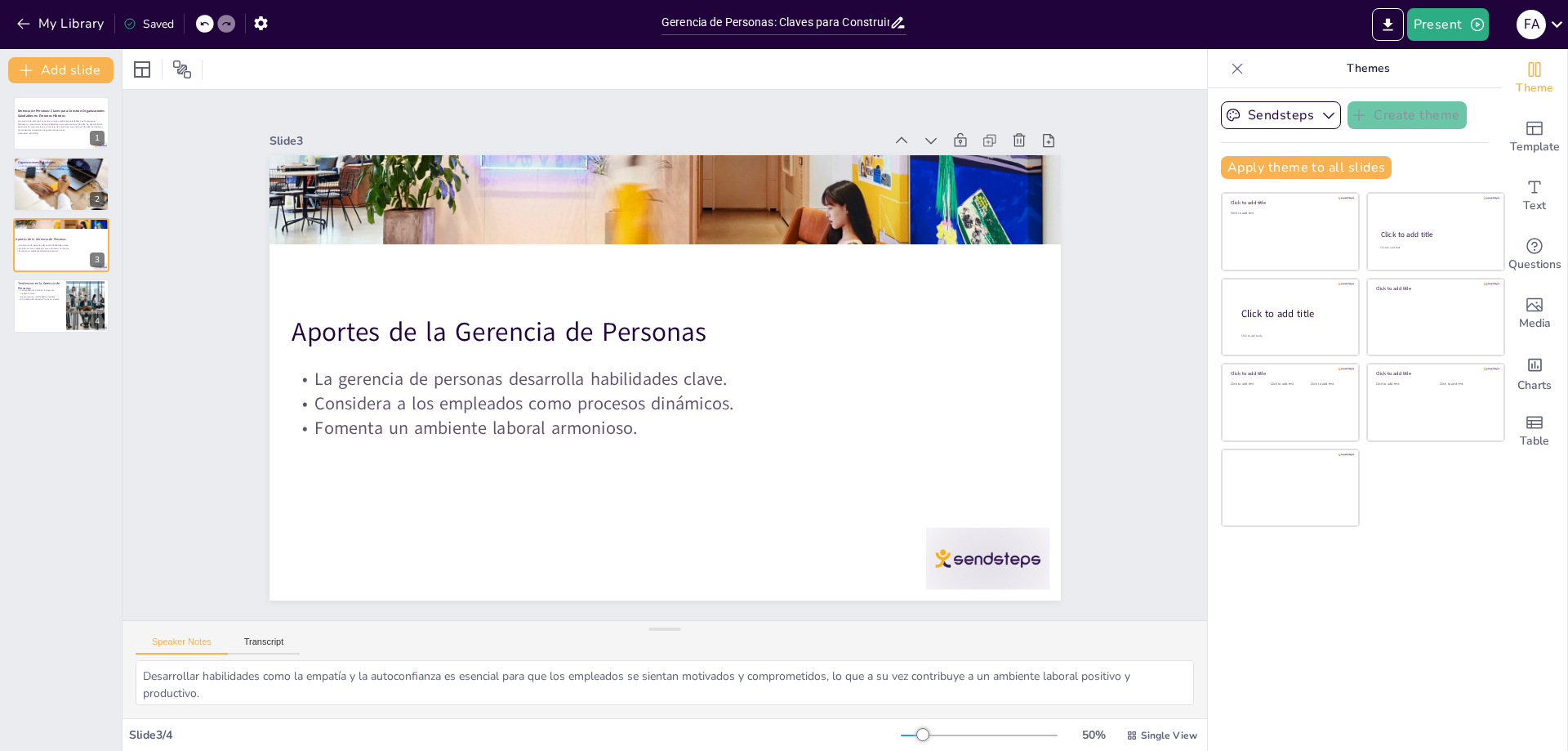
drag, startPoint x: 194, startPoint y: 31, endPoint x: 199, endPoint y: 23, distance: 9.4
click at [196, 29] on div "My Library Saved" at bounding box center [137, 22] width 276 height 29
click at [199, 23] on div at bounding box center [205, 23] width 18 height 18
click at [47, 300] on p "Buscan maximizar el tiempo y reducir costos." at bounding box center [35, 302] width 39 height 5
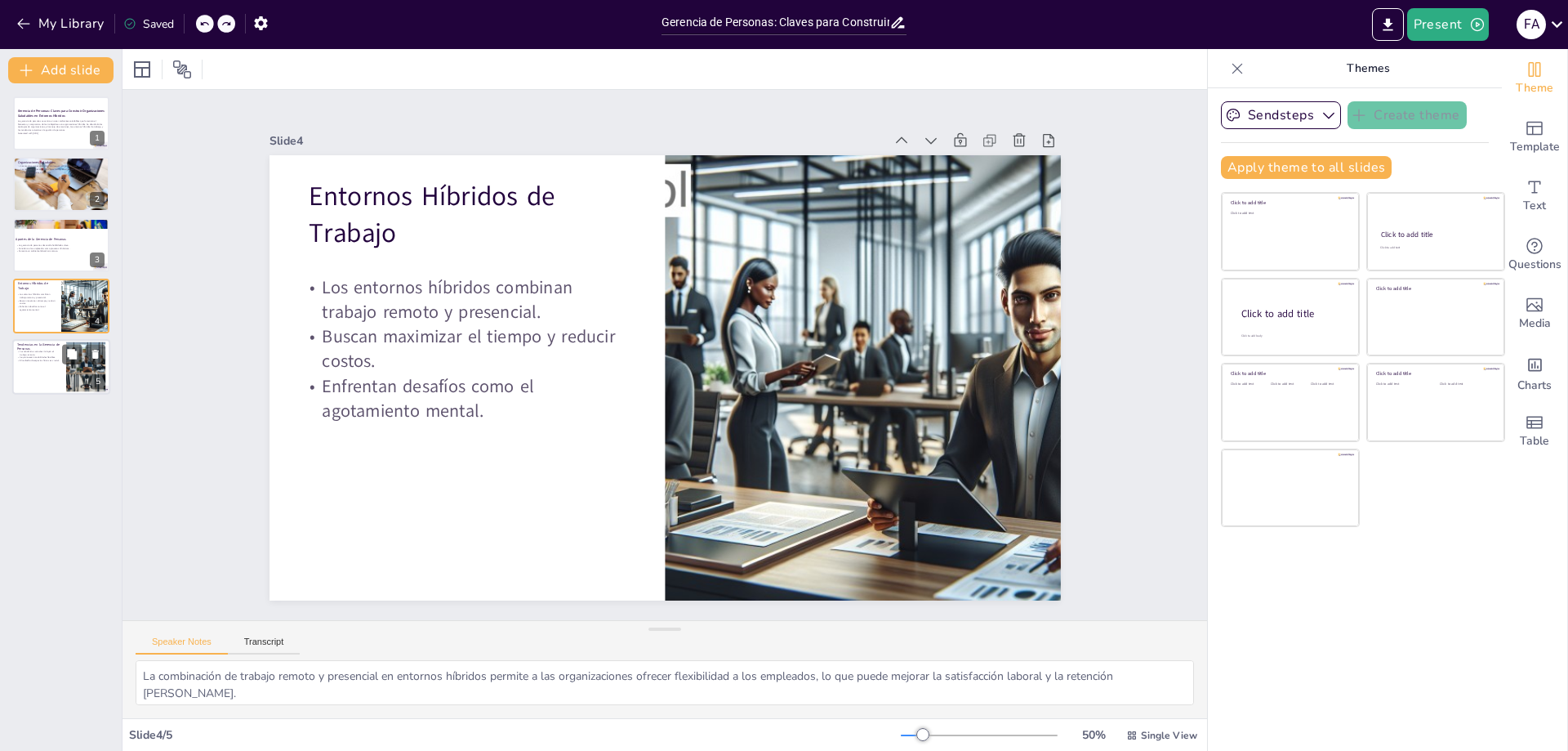
click at [62, 374] on div at bounding box center [62, 367] width 98 height 55
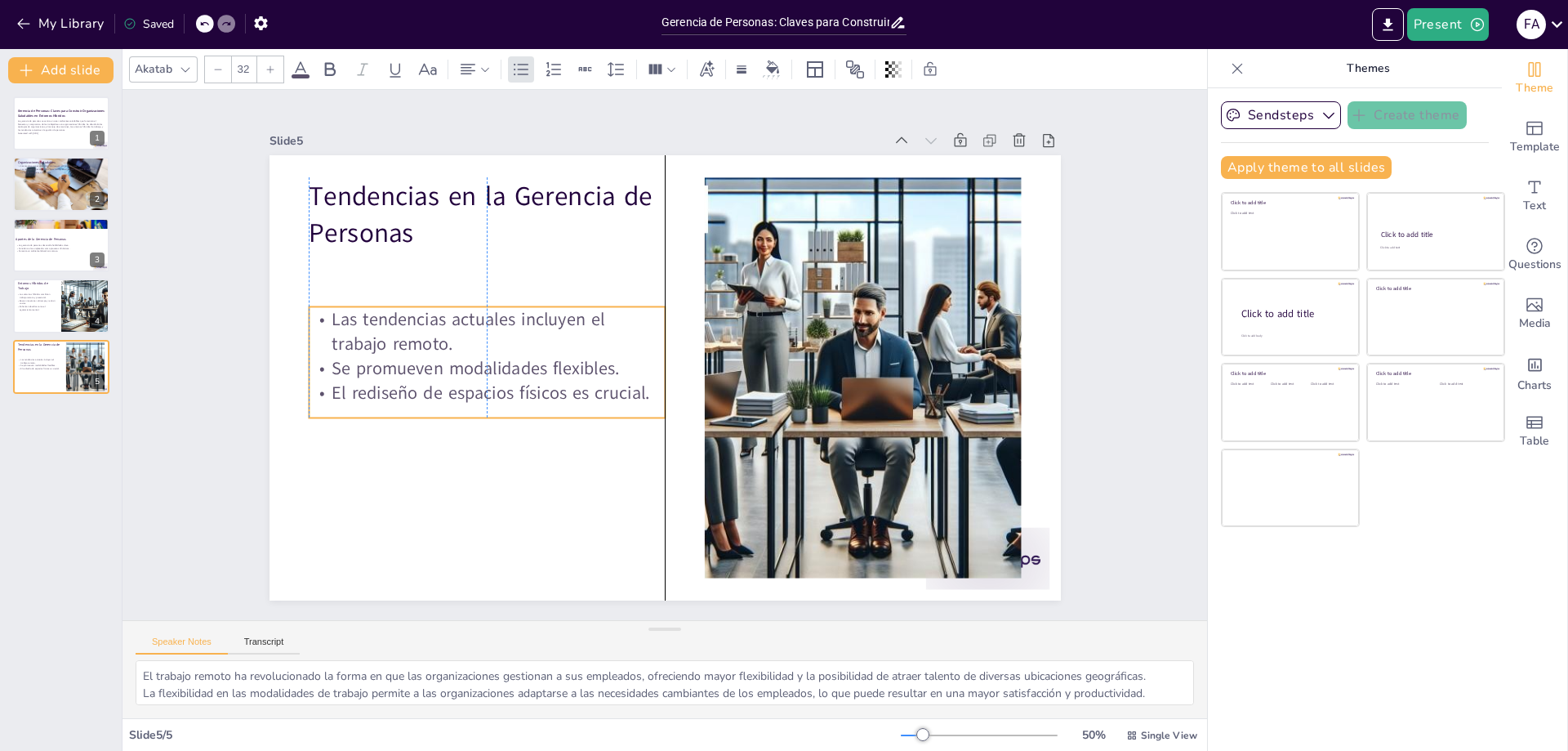
drag, startPoint x: 420, startPoint y: 239, endPoint x: 419, endPoint y: 305, distance: 66.0
click at [419, 306] on p "Las tendencias actuales incluyen el trabajo remoto." at bounding box center [486, 330] width 356 height 49
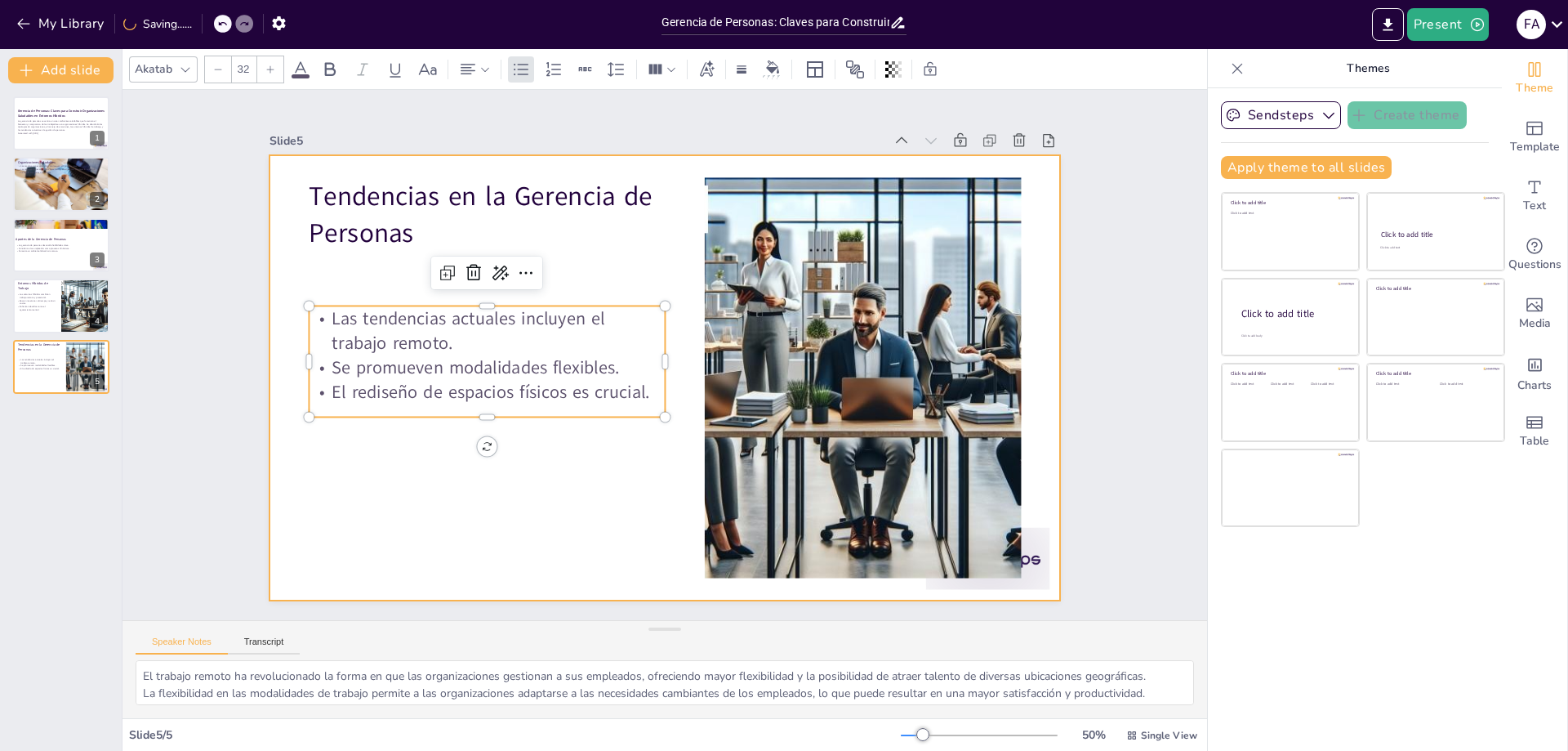
click at [424, 437] on div at bounding box center [665, 378] width 792 height 446
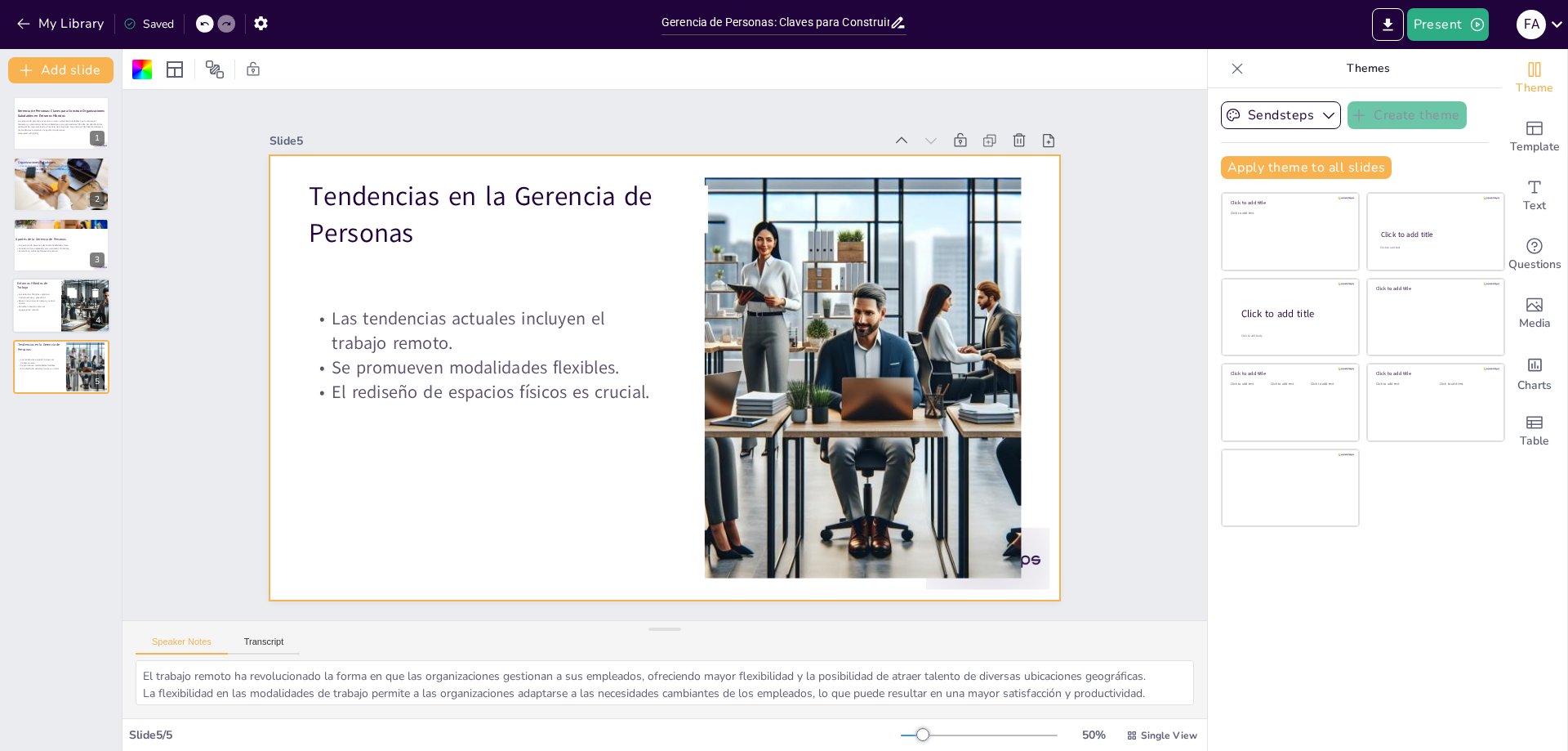
click at [29, 309] on p "Enfrentan desafíos como el agotamiento mental." at bounding box center [35, 308] width 39 height 5
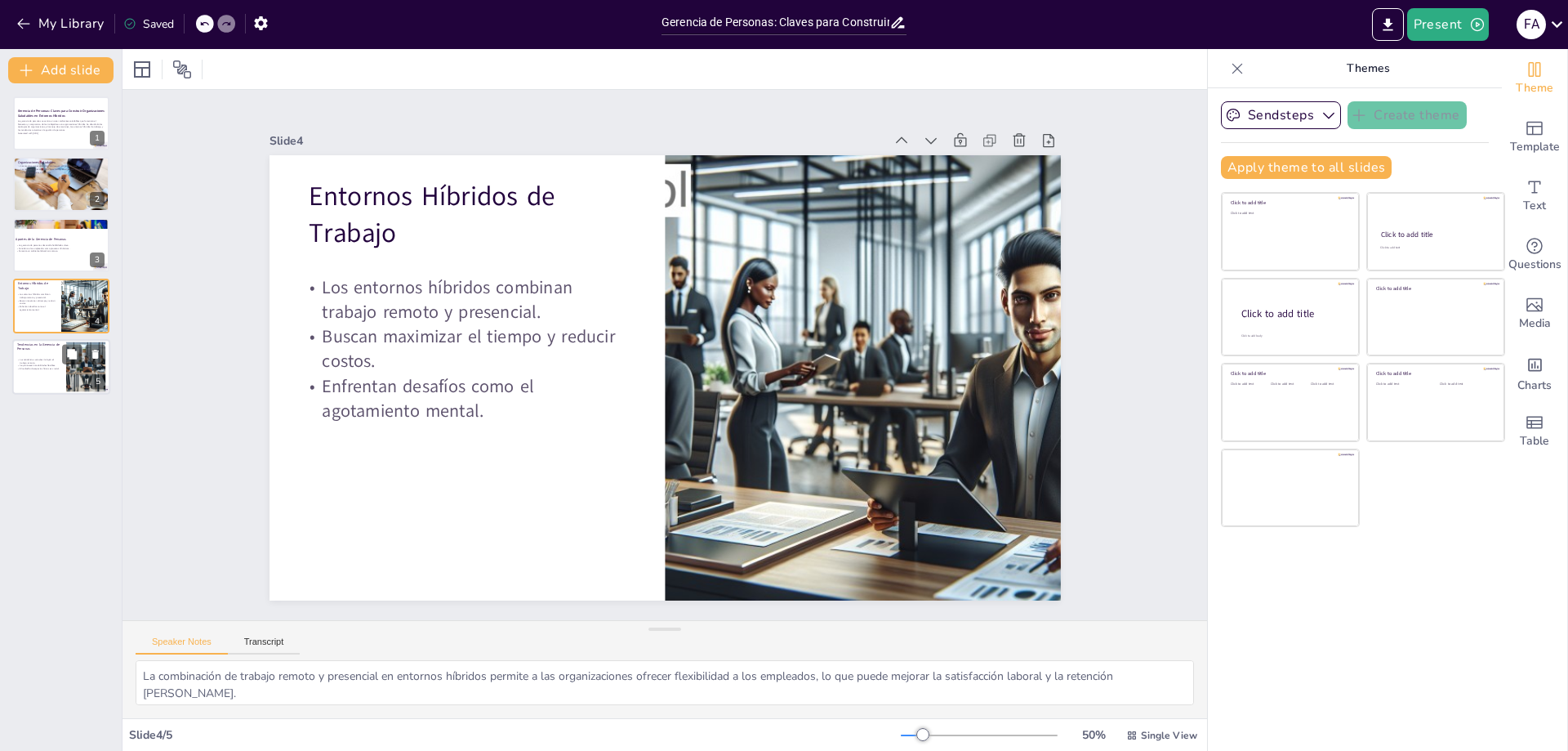
click at [56, 375] on div at bounding box center [62, 367] width 98 height 55
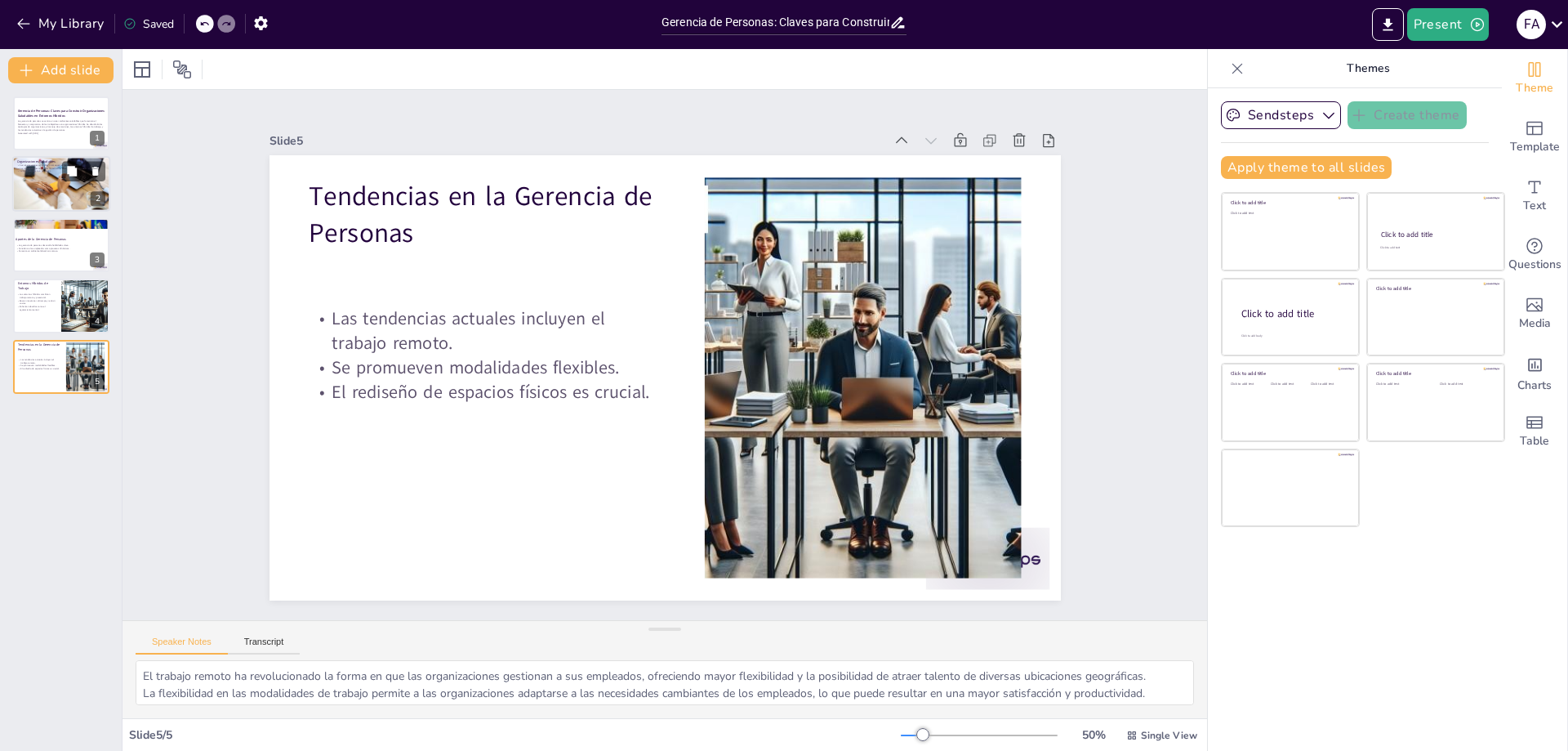
click at [35, 199] on div at bounding box center [62, 183] width 98 height 65
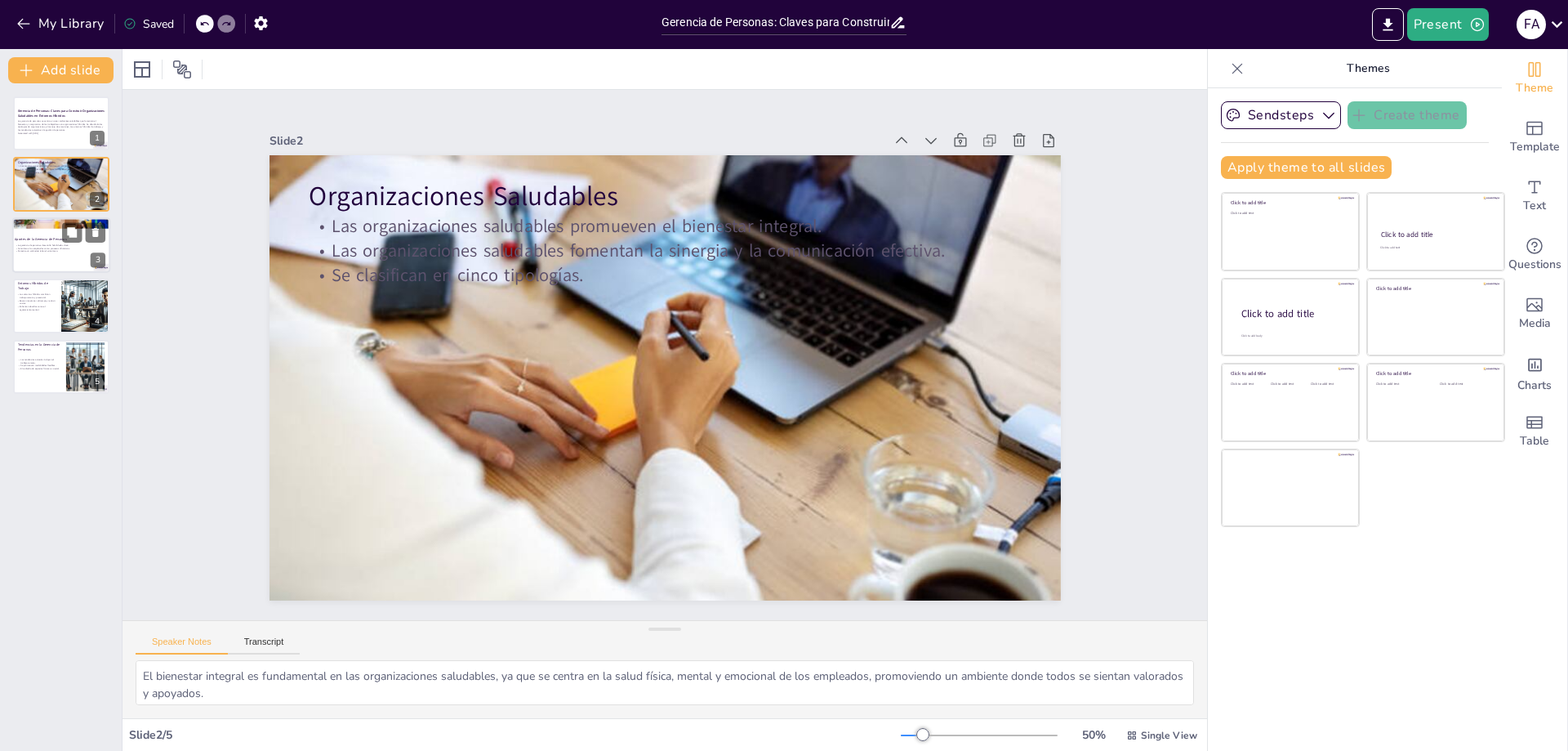
drag, startPoint x: 71, startPoint y: 266, endPoint x: 44, endPoint y: 227, distance: 47.4
click at [71, 265] on div at bounding box center [62, 245] width 98 height 55
type textarea "Desarrollar habilidades como la empatía y la autoconfianza es esencial para que…"
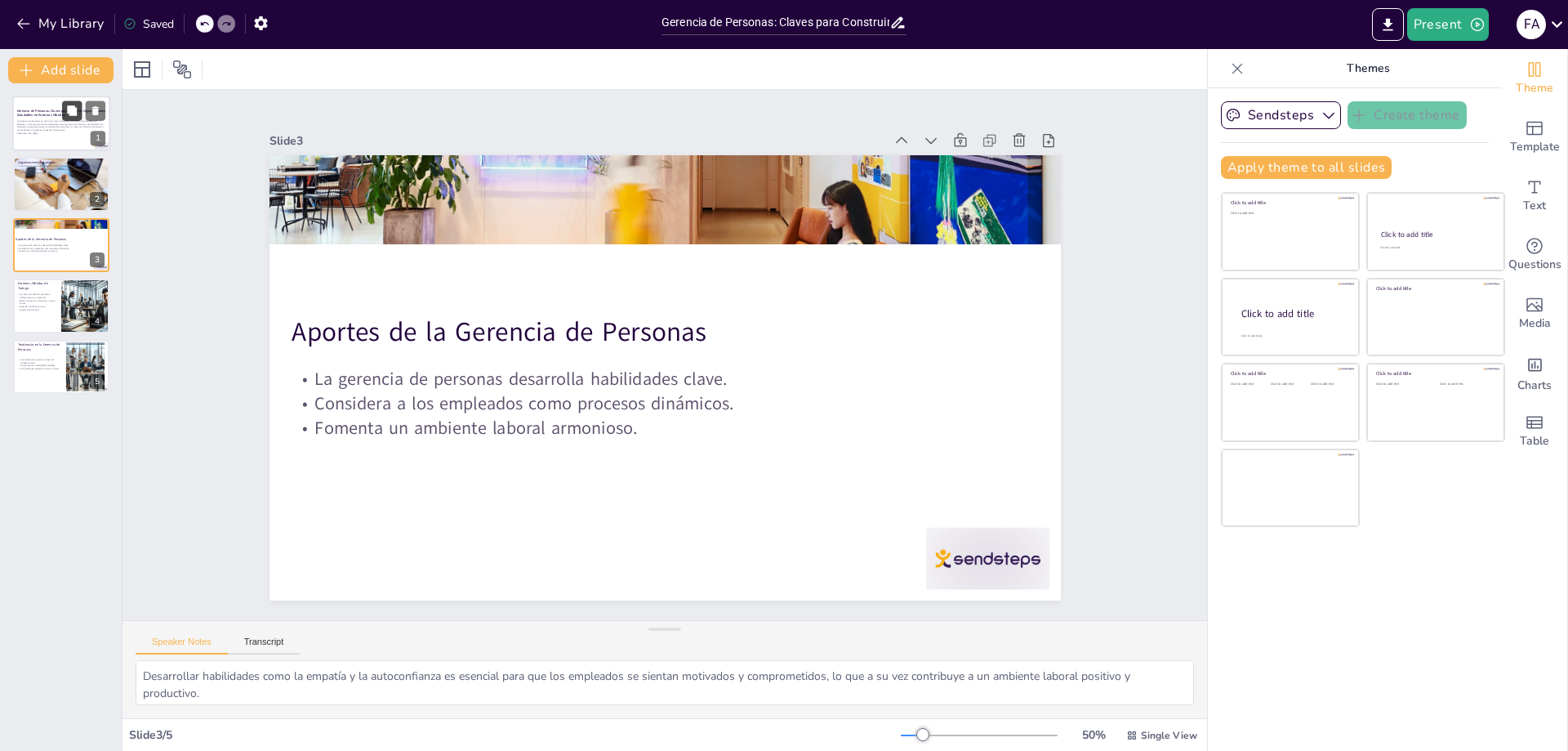
click at [62, 121] on div "Gerencia de Personas: Claves para Construir Organizaciones Saludables en Entorn…" at bounding box center [62, 123] width 98 height 55
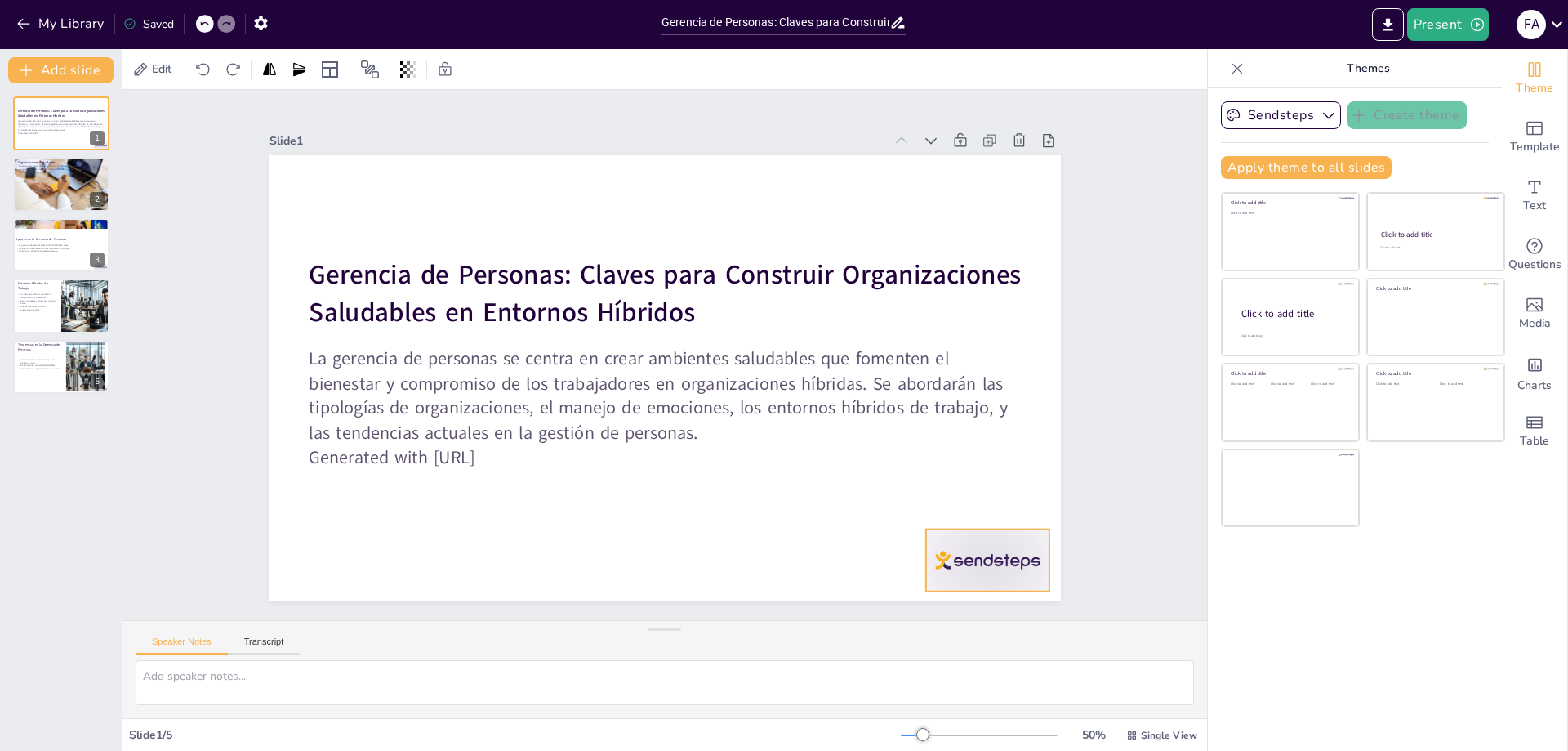
click at [964, 551] on div at bounding box center [987, 561] width 123 height 63
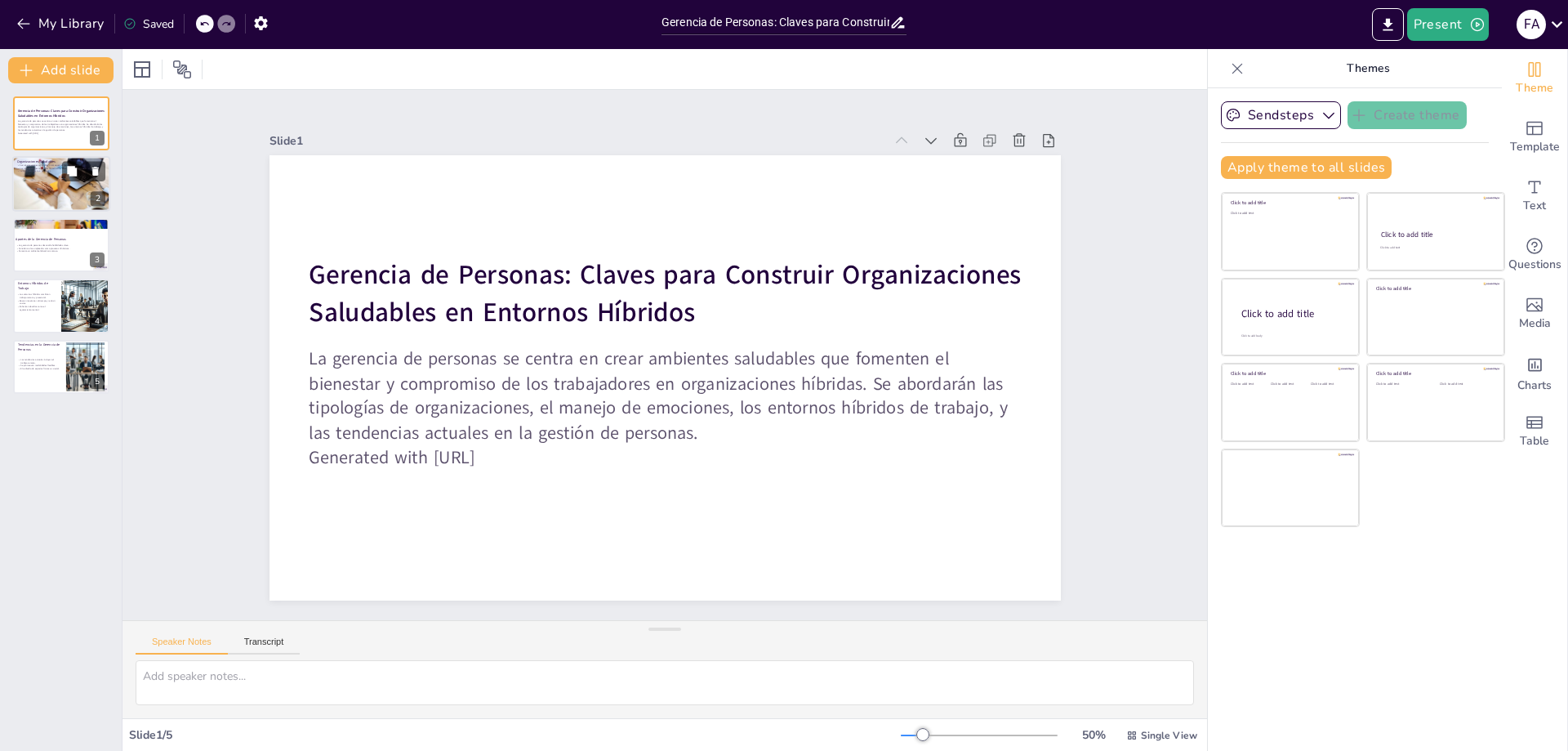
click at [50, 188] on div at bounding box center [62, 183] width 98 height 65
type textarea "El bienestar integral es fundamental en las organizaciones saludables, ya que s…"
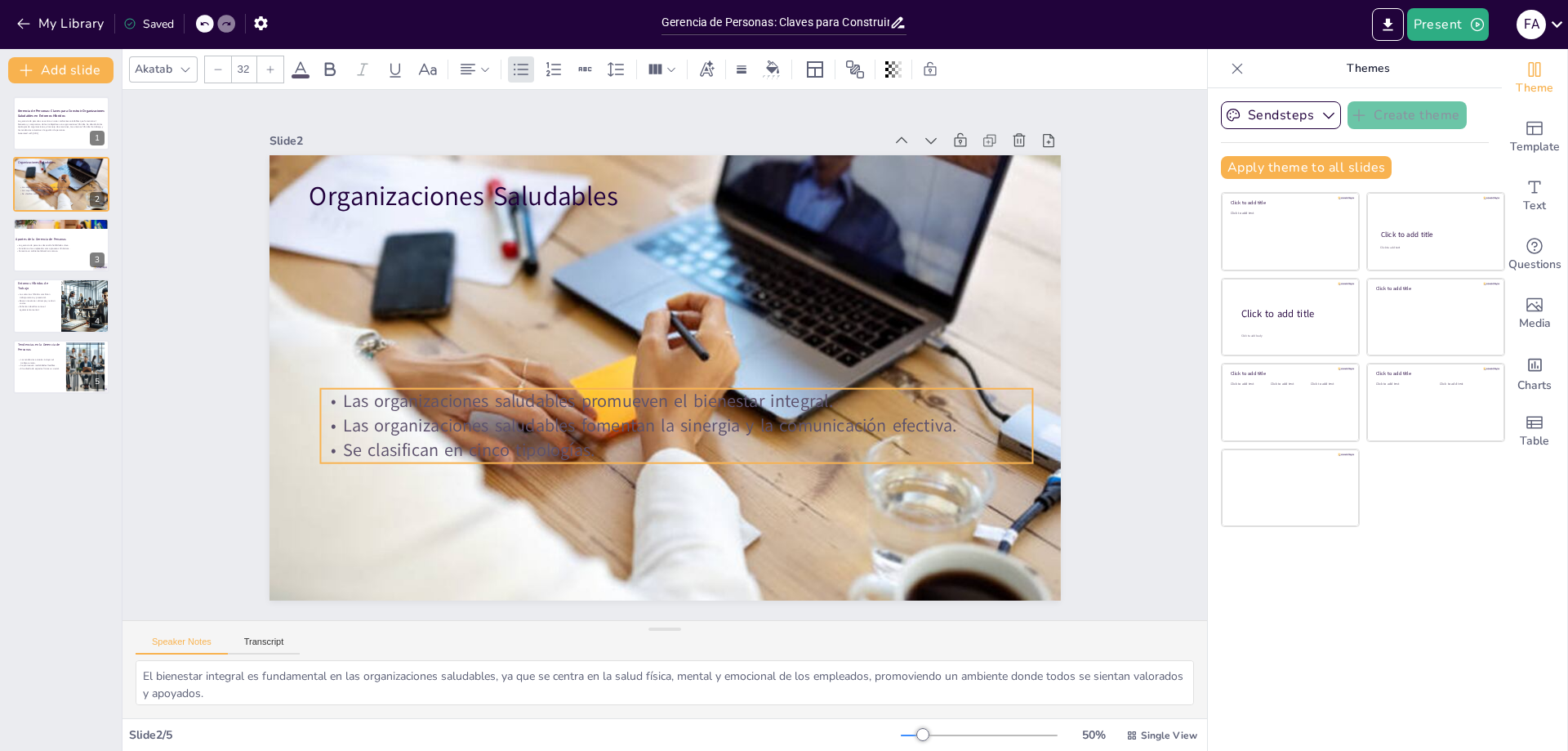
drag, startPoint x: 582, startPoint y: 209, endPoint x: 593, endPoint y: 385, distance: 176.3
click at [593, 155] on div "Organizaciones Saludables Las organizaciones saludables promueven el bienestar …" at bounding box center [665, 155] width 792 height 0
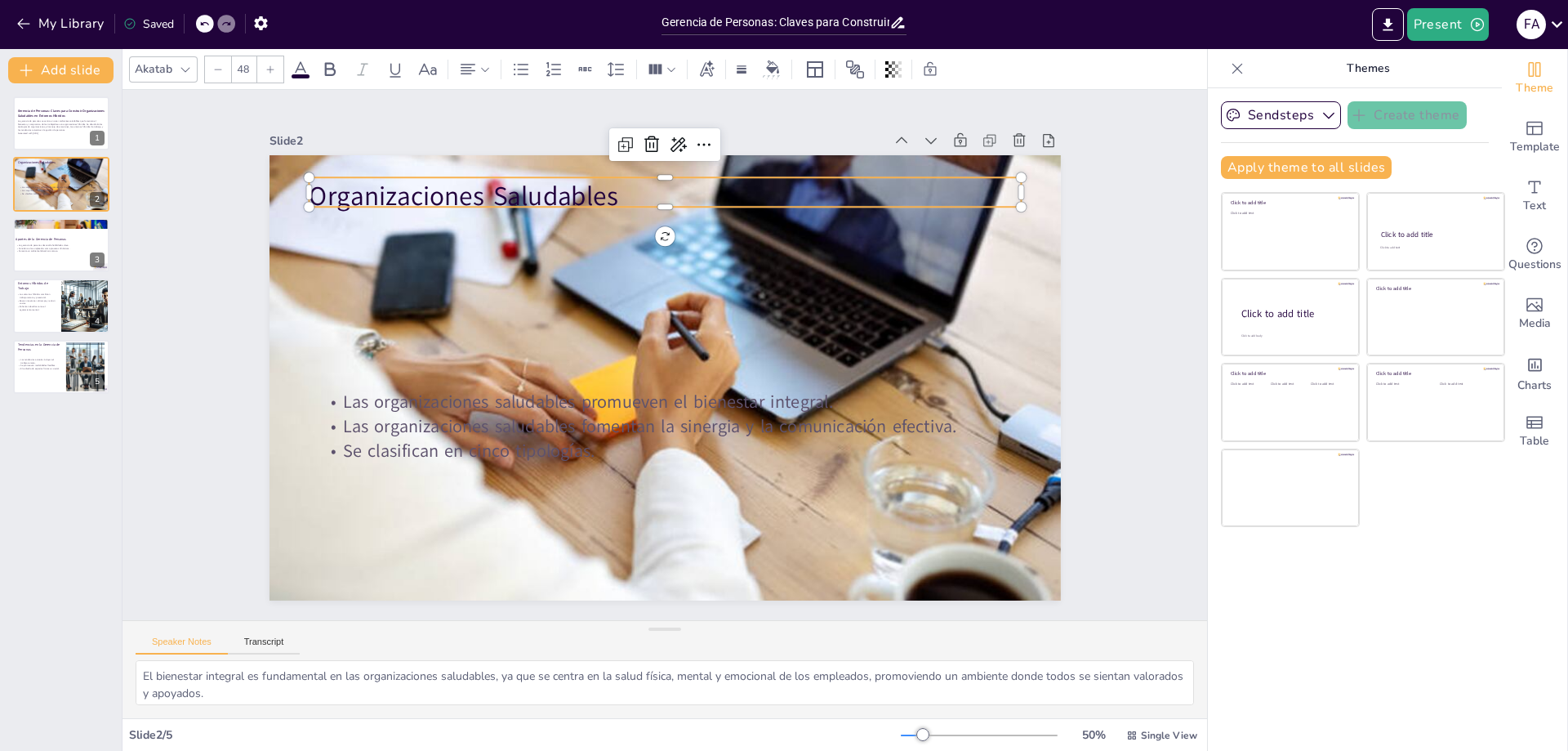
click at [534, 207] on div "Organizaciones Saludables Las organizaciones saludables promueven el bienestar …" at bounding box center [665, 378] width 792 height 446
type input "32"
click at [511, 403] on p "Las organizaciones saludables promueven el bienestar integral." at bounding box center [676, 402] width 712 height 24
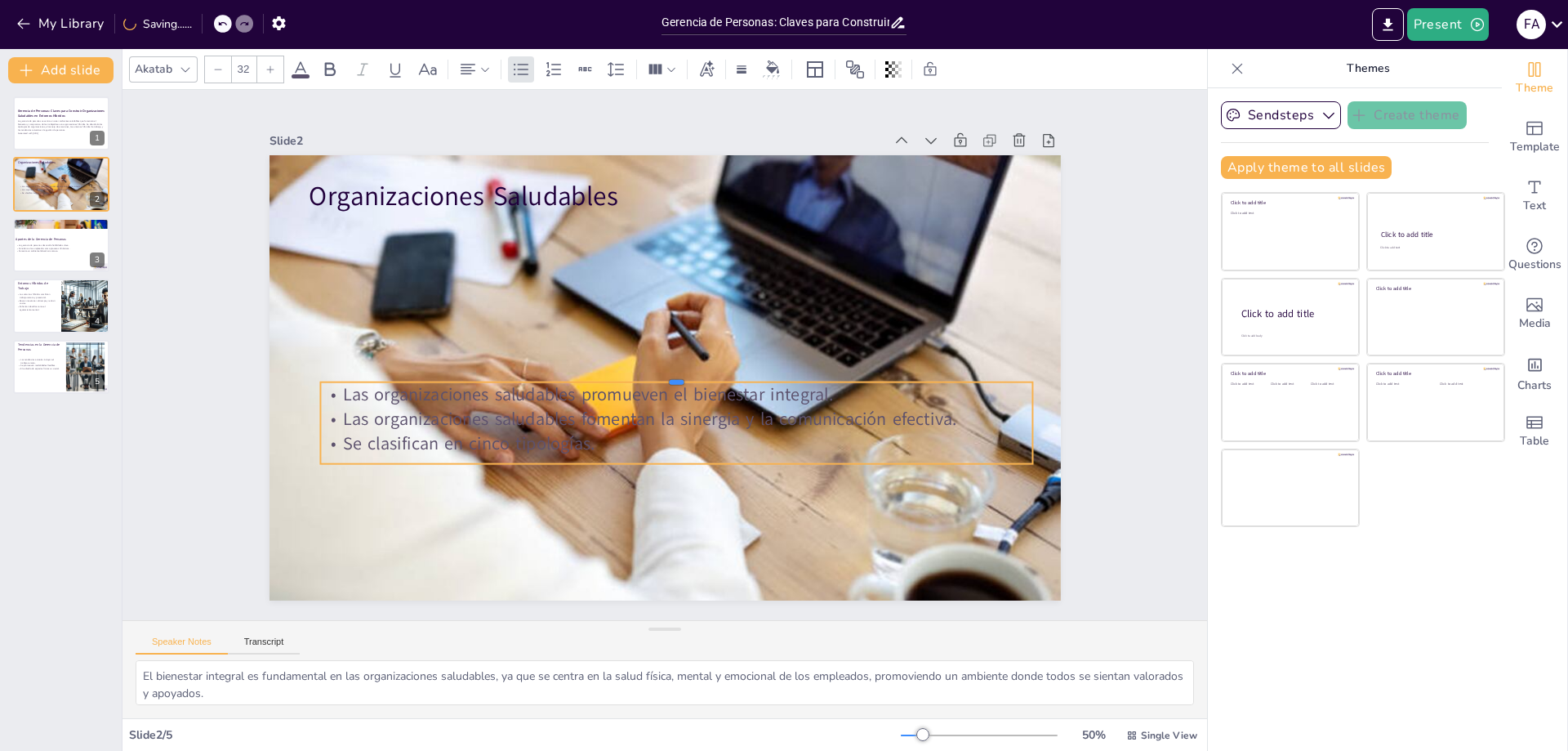
drag, startPoint x: 520, startPoint y: 380, endPoint x: 486, endPoint y: 371, distance: 35.2
click at [486, 371] on div at bounding box center [676, 376] width 712 height 13
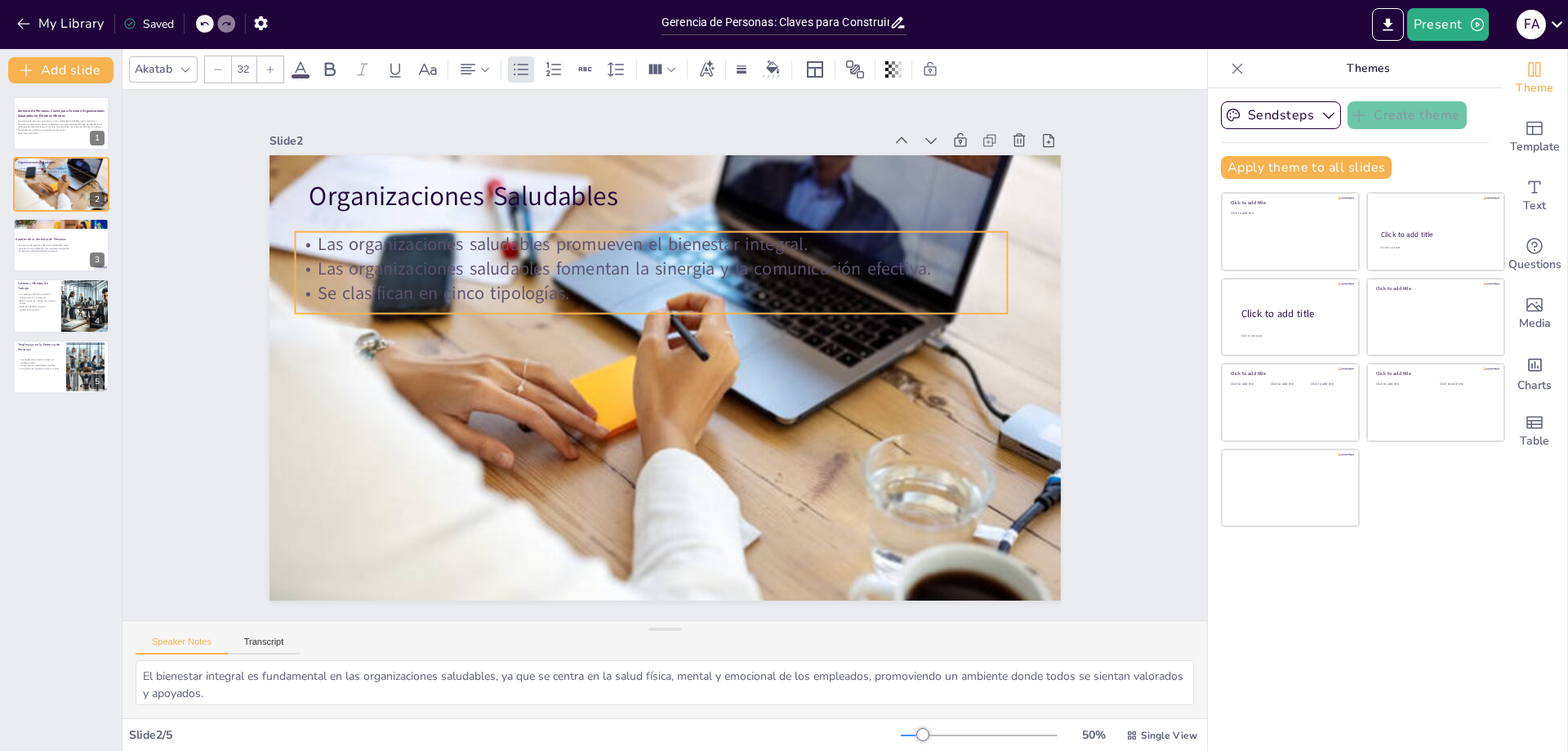
drag, startPoint x: 484, startPoint y: 377, endPoint x: 485, endPoint y: 270, distance: 107.0
click at [458, 232] on p "Las organizaciones saludables promueven el bienestar integral." at bounding box center [651, 244] width 712 height 24
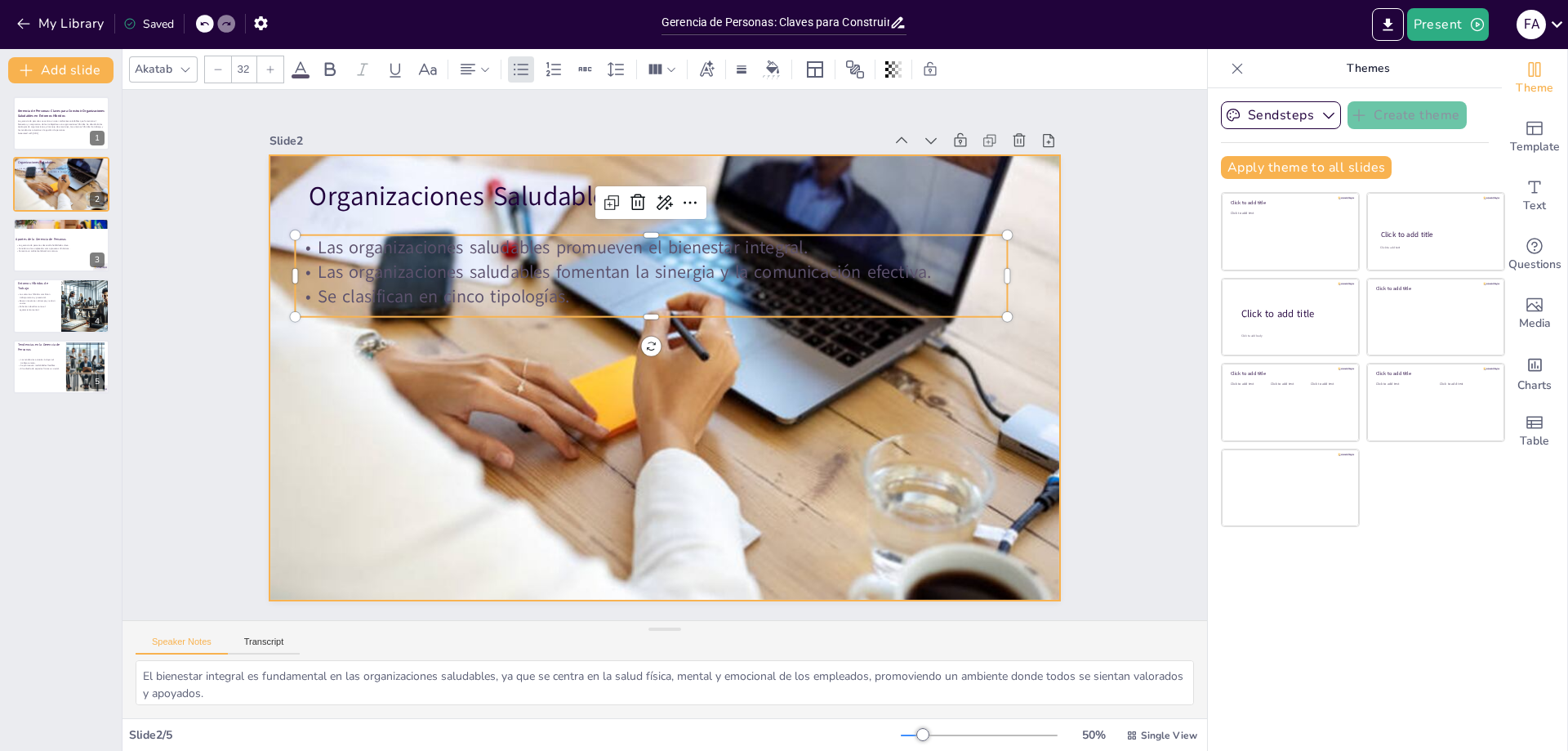
click at [527, 496] on div at bounding box center [665, 378] width 792 height 528
